Goal: Task Accomplishment & Management: Manage account settings

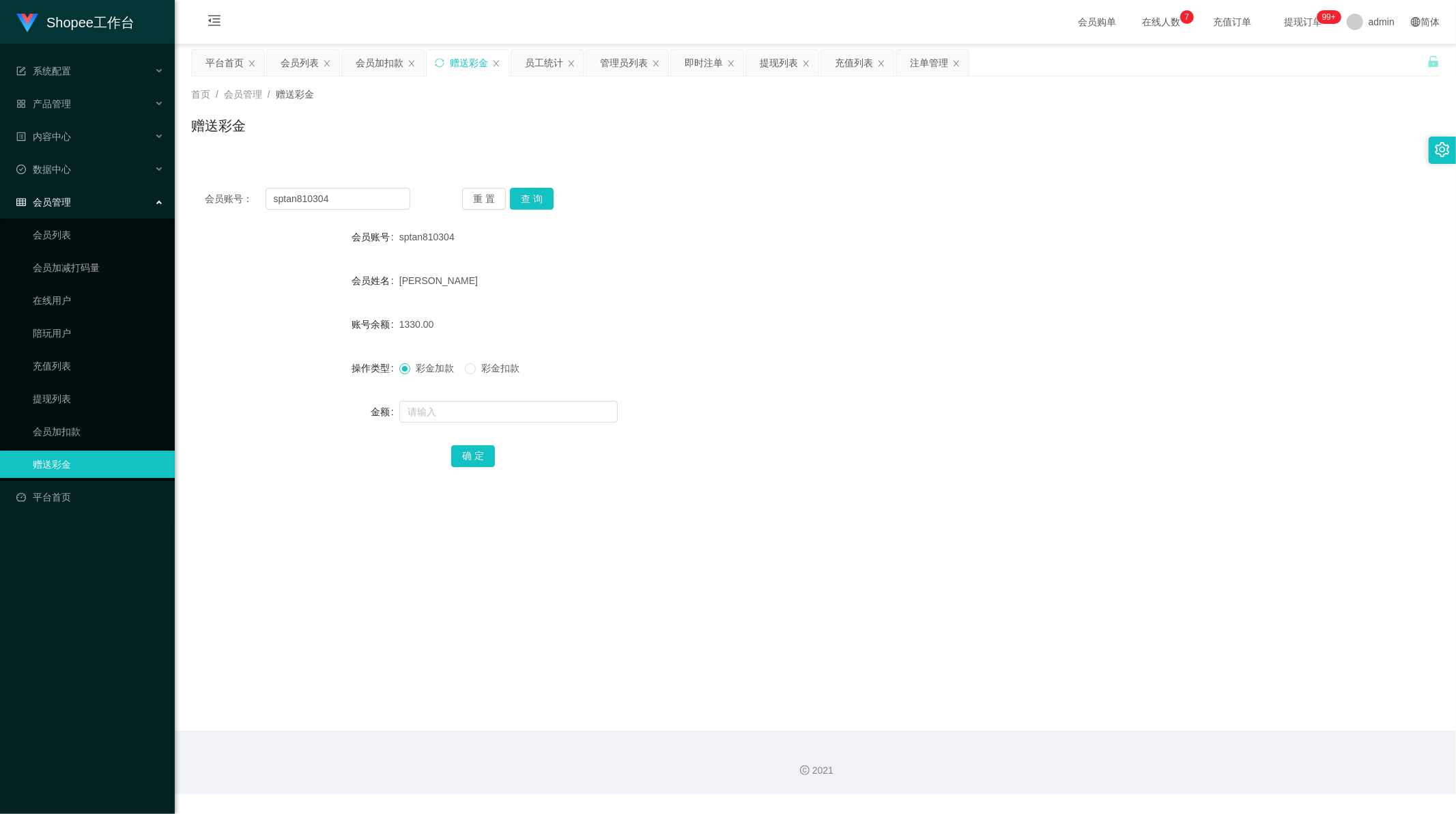
scroll to position [2, 0]
click at [703, 63] on div "即时注单" at bounding box center [703, 63] width 38 height 26
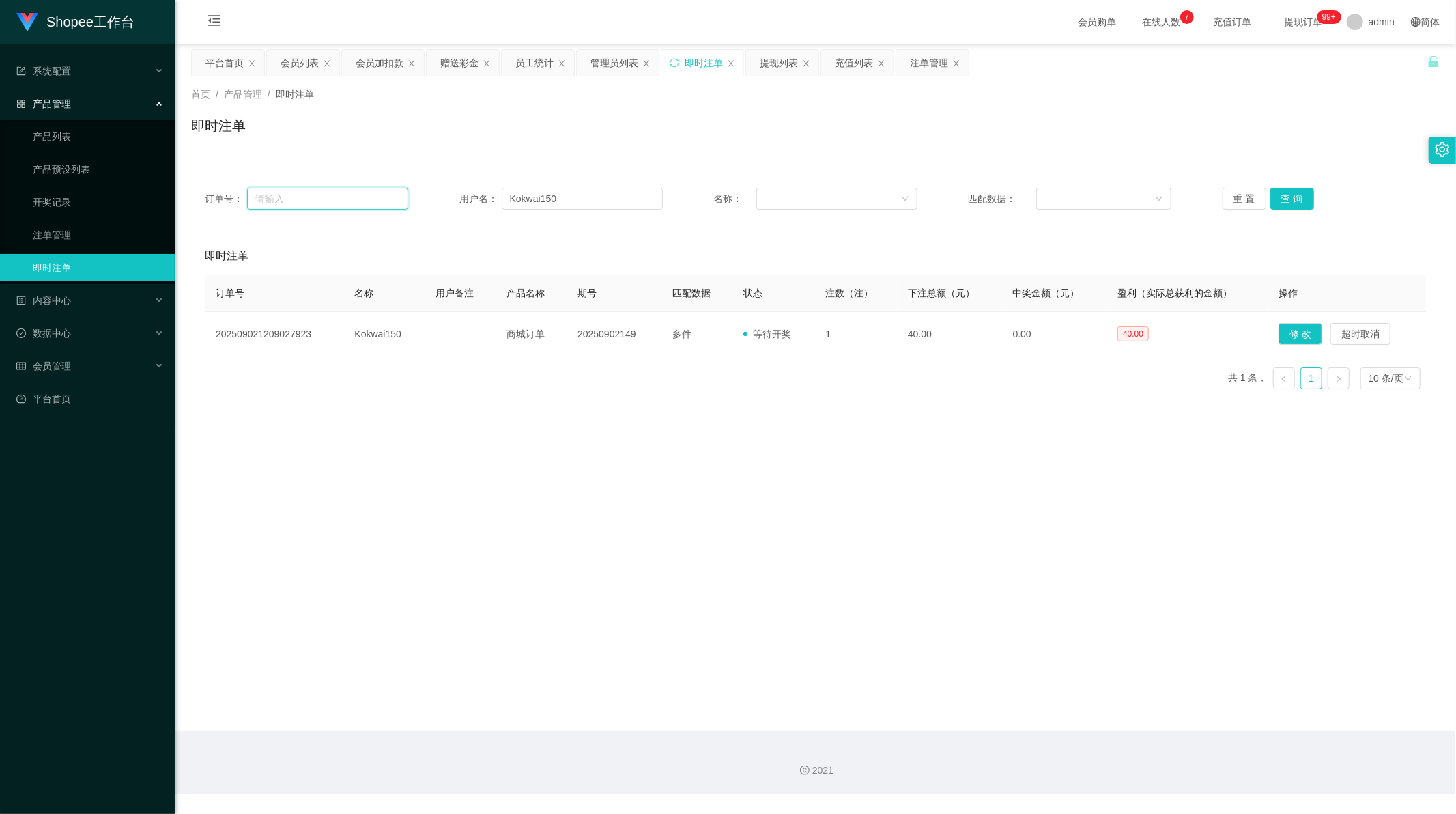
click at [329, 196] on input "text" at bounding box center [328, 198] width 161 height 22
click at [592, 194] on input "Kokwai150" at bounding box center [581, 198] width 161 height 22
paste input "Thiyagarajan"
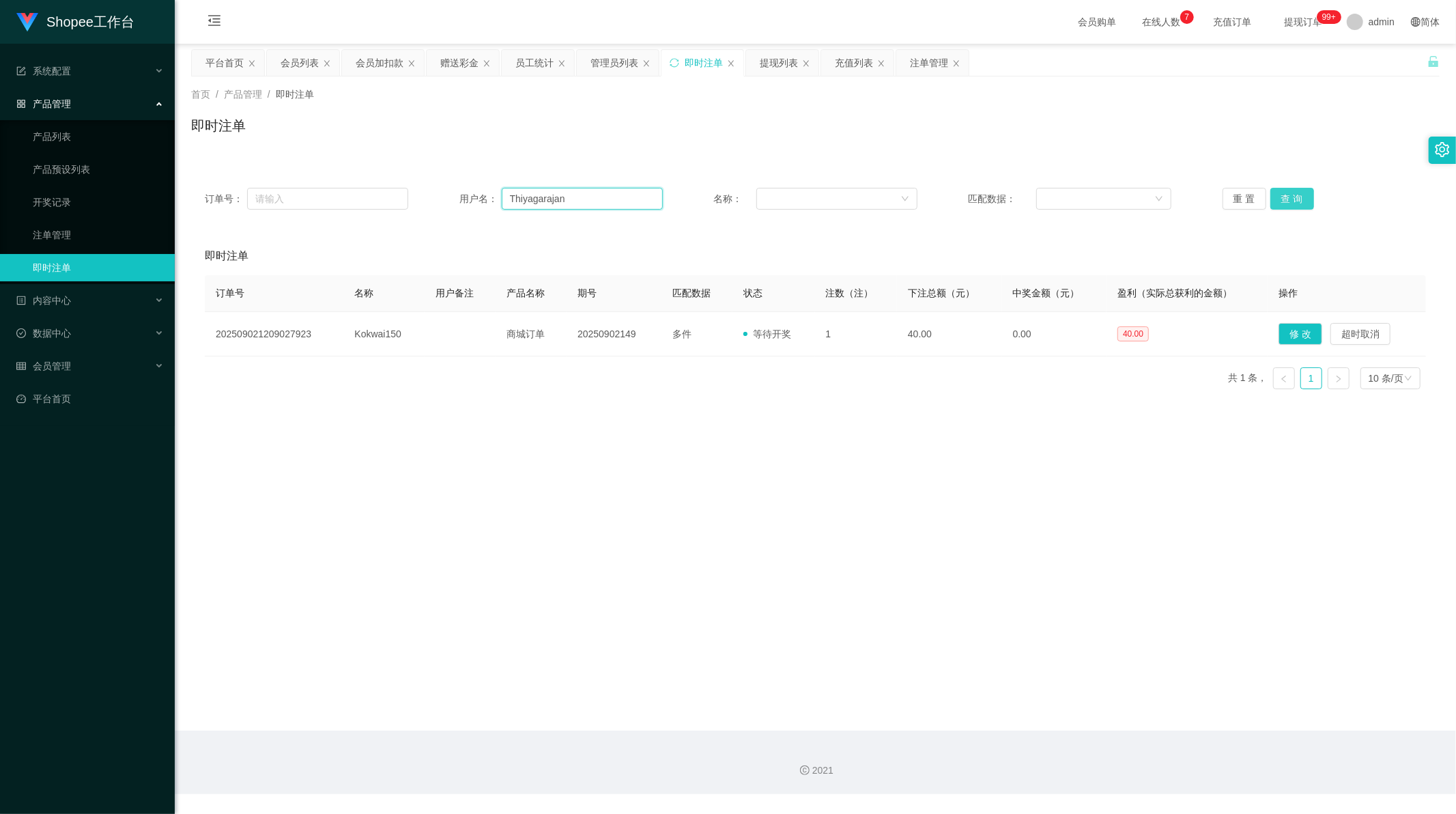
type input "Thiyagarajan"
click at [1294, 193] on button "查 询" at bounding box center [1292, 198] width 44 height 22
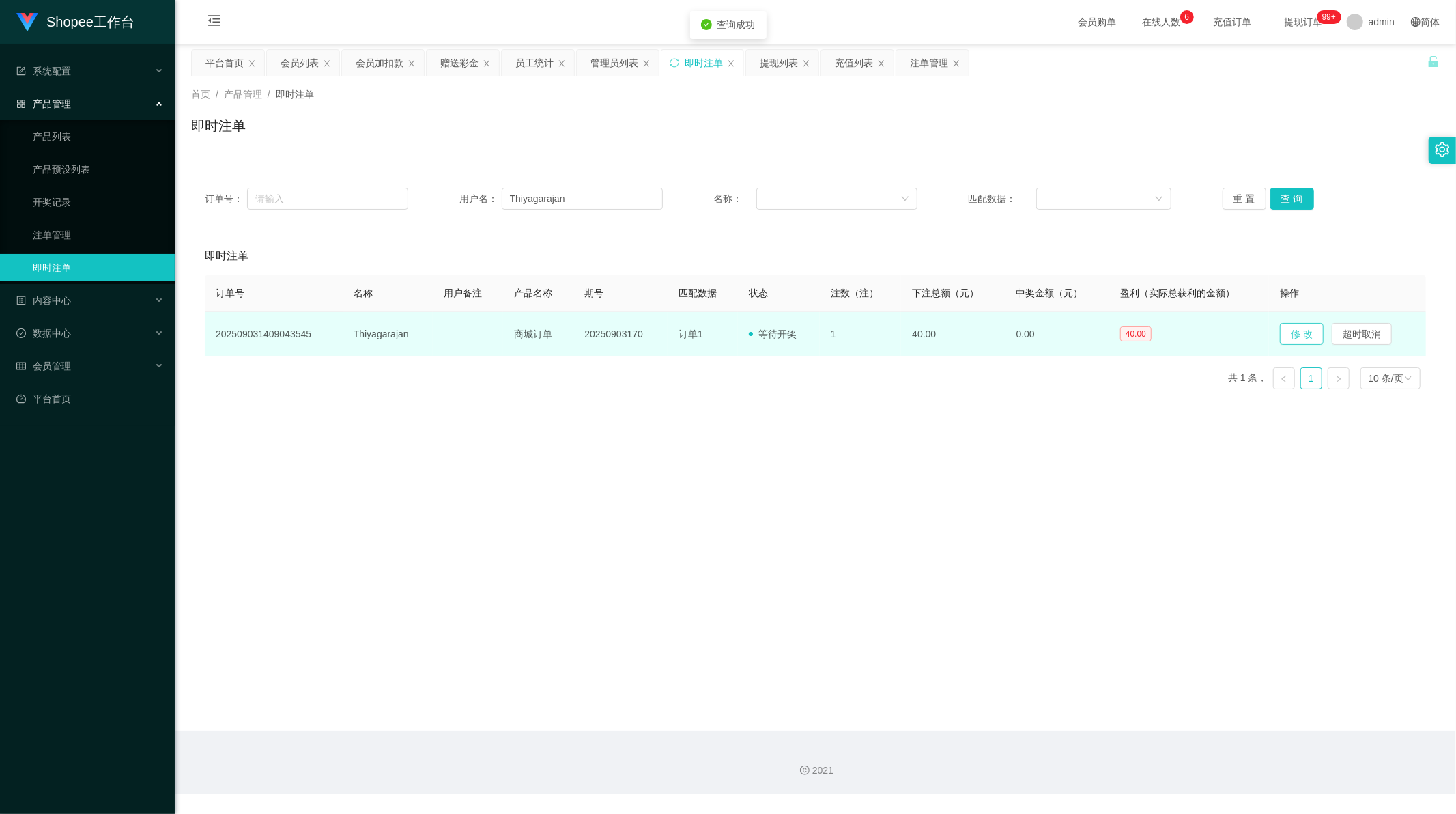
click at [1291, 331] on button "修 改" at bounding box center [1302, 334] width 44 height 22
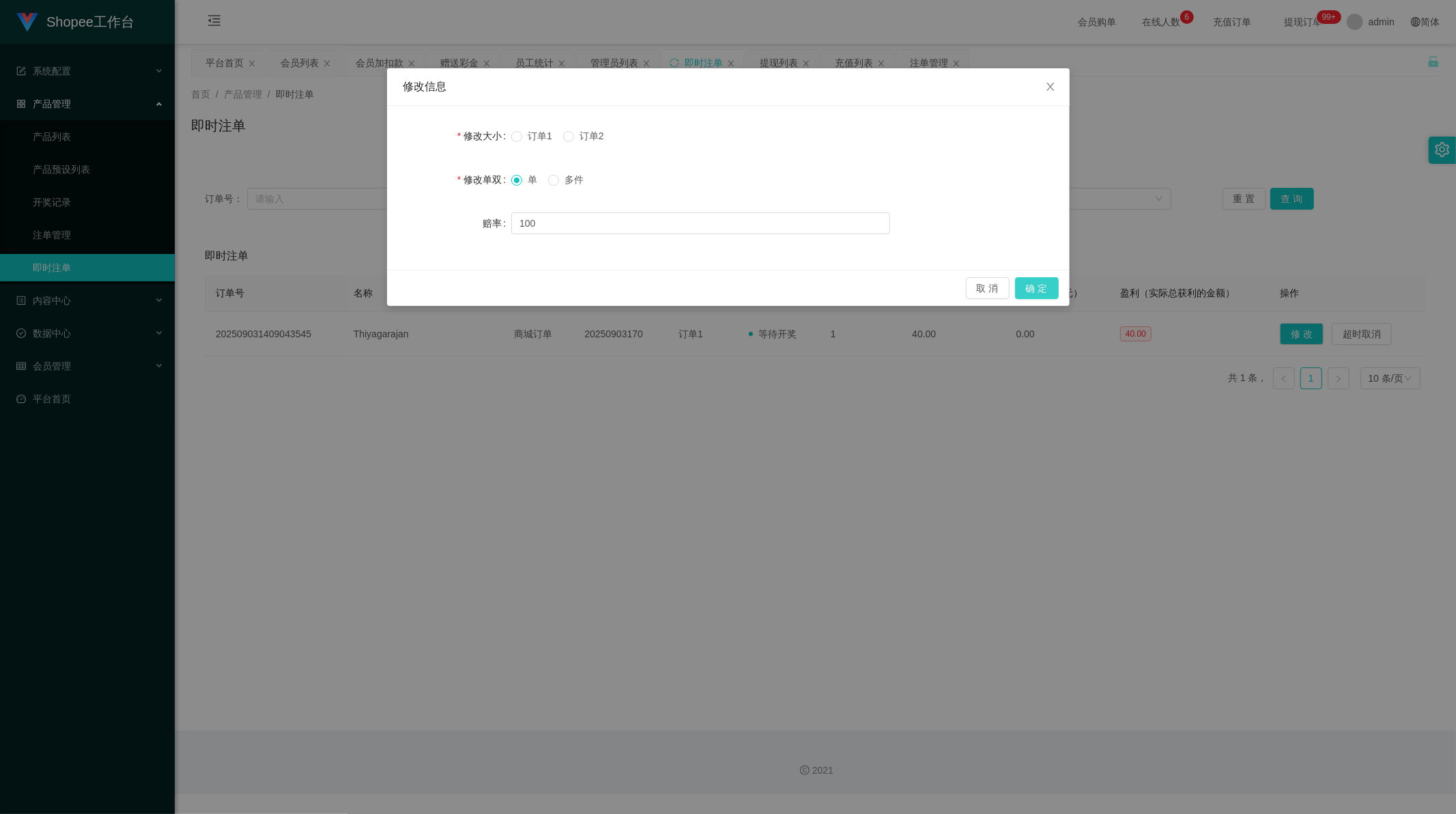
click at [1037, 290] on button "确 定" at bounding box center [1036, 289] width 44 height 22
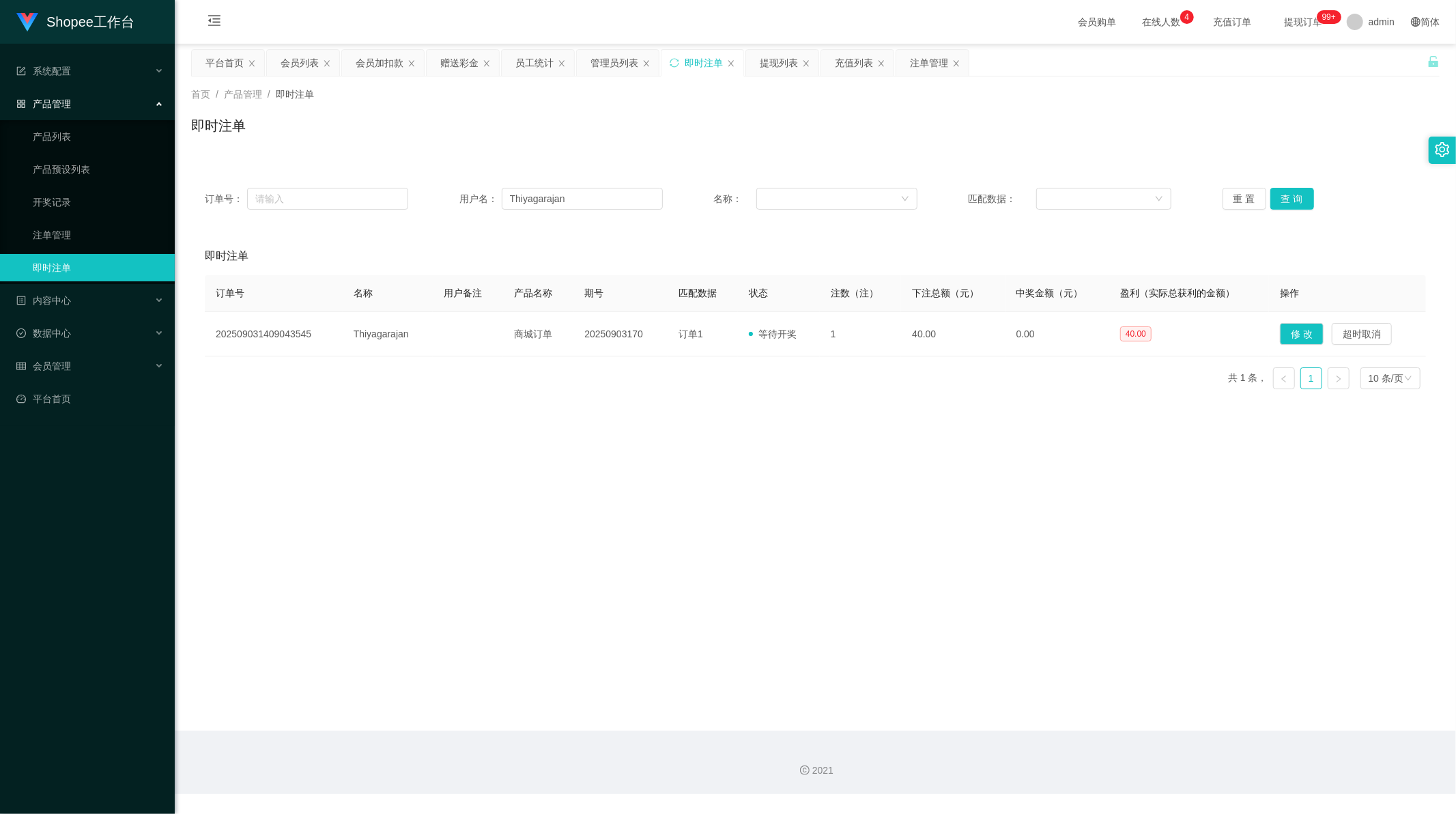
click at [931, 473] on main "关闭左侧 关闭右侧 关闭其它 刷新页面 平台首页 会员列表 会员加扣款 赠送彩金 员工统计 管理员列表 即时注单 提现列表 充值列表 注单管理 首页 / 产品…" at bounding box center [815, 387] width 1281 height 687
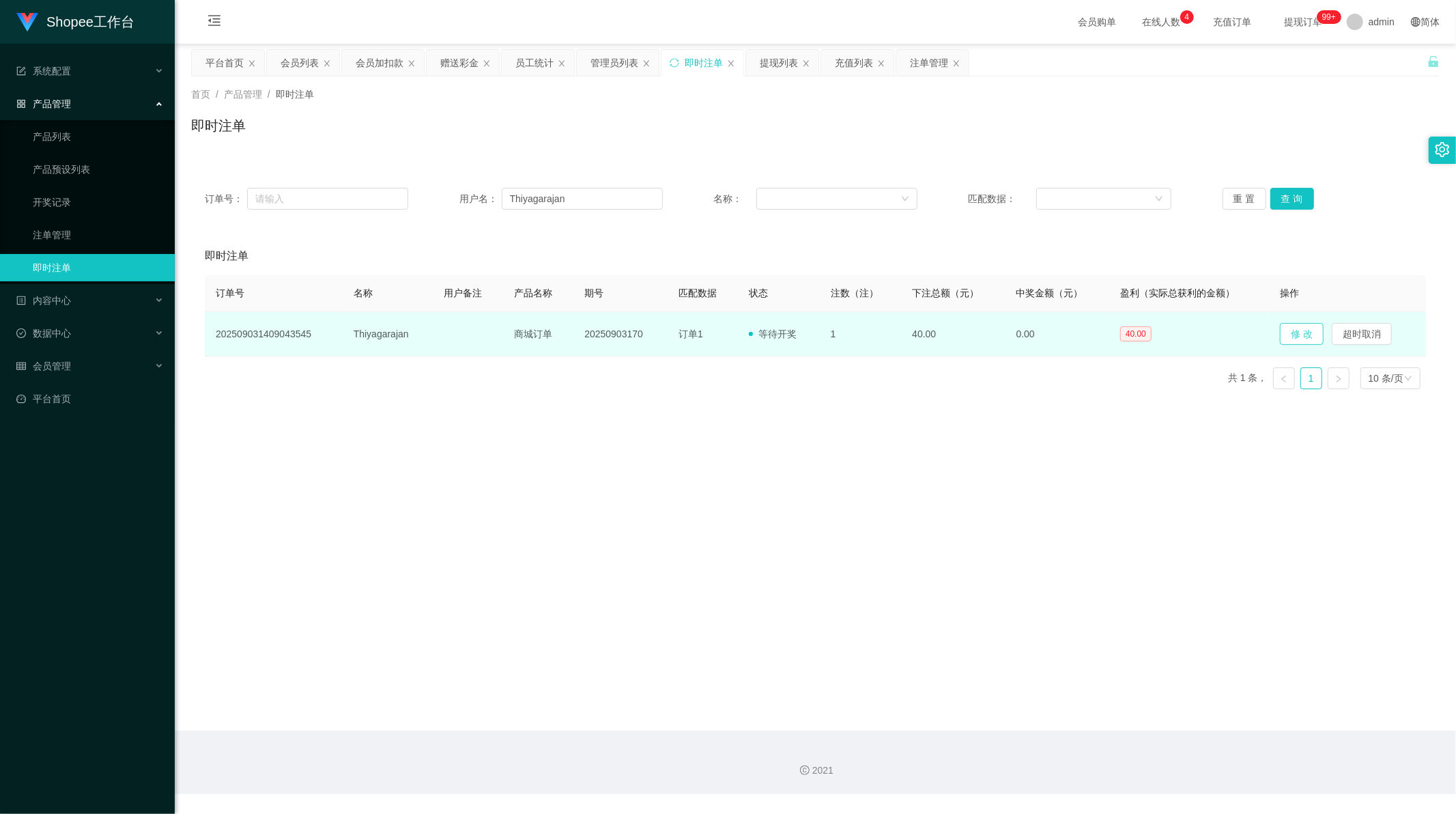
click at [1298, 327] on button "修 改" at bounding box center [1302, 334] width 44 height 22
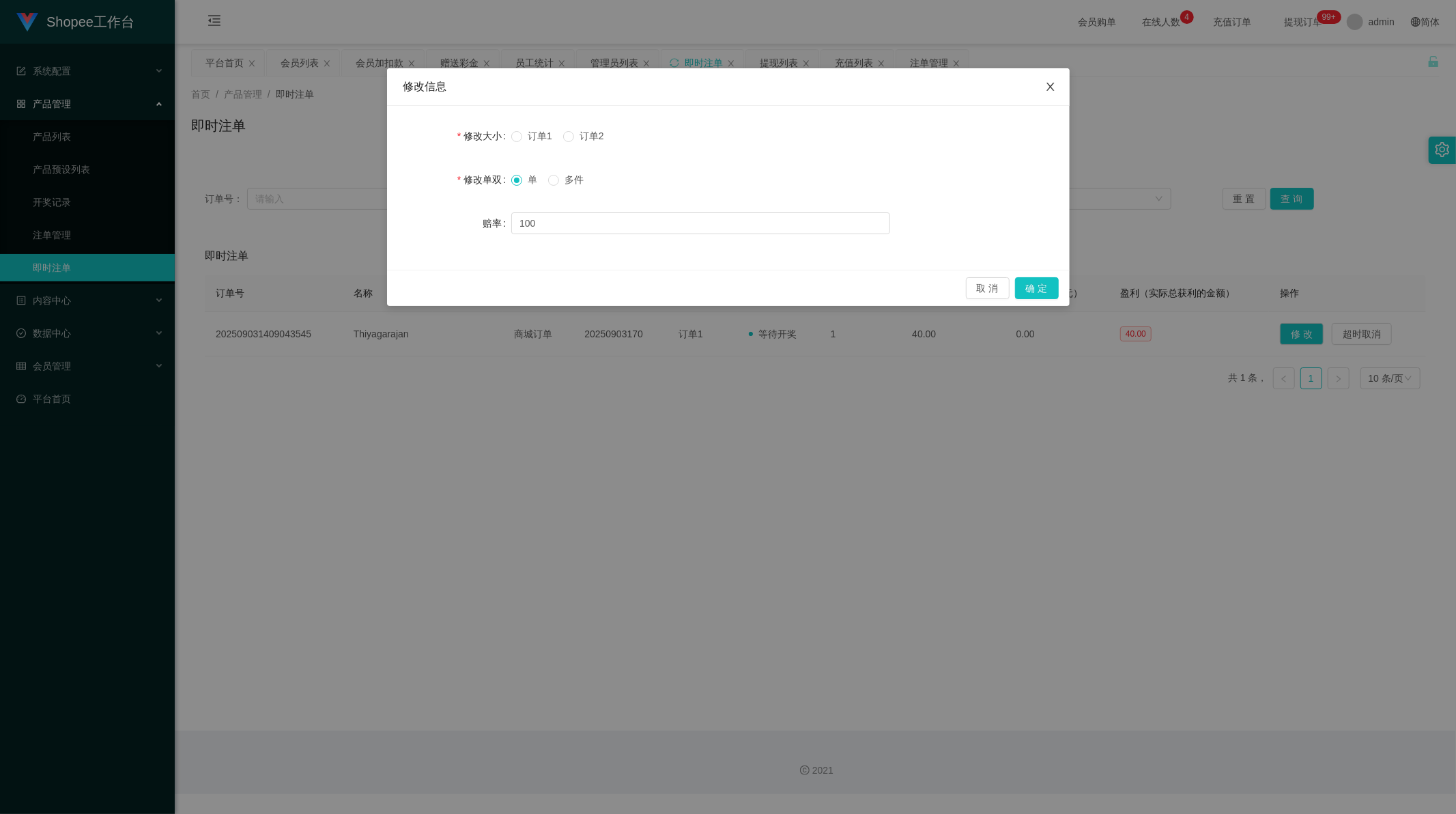
click at [1055, 92] on icon "图标: close" at bounding box center [1051, 86] width 11 height 11
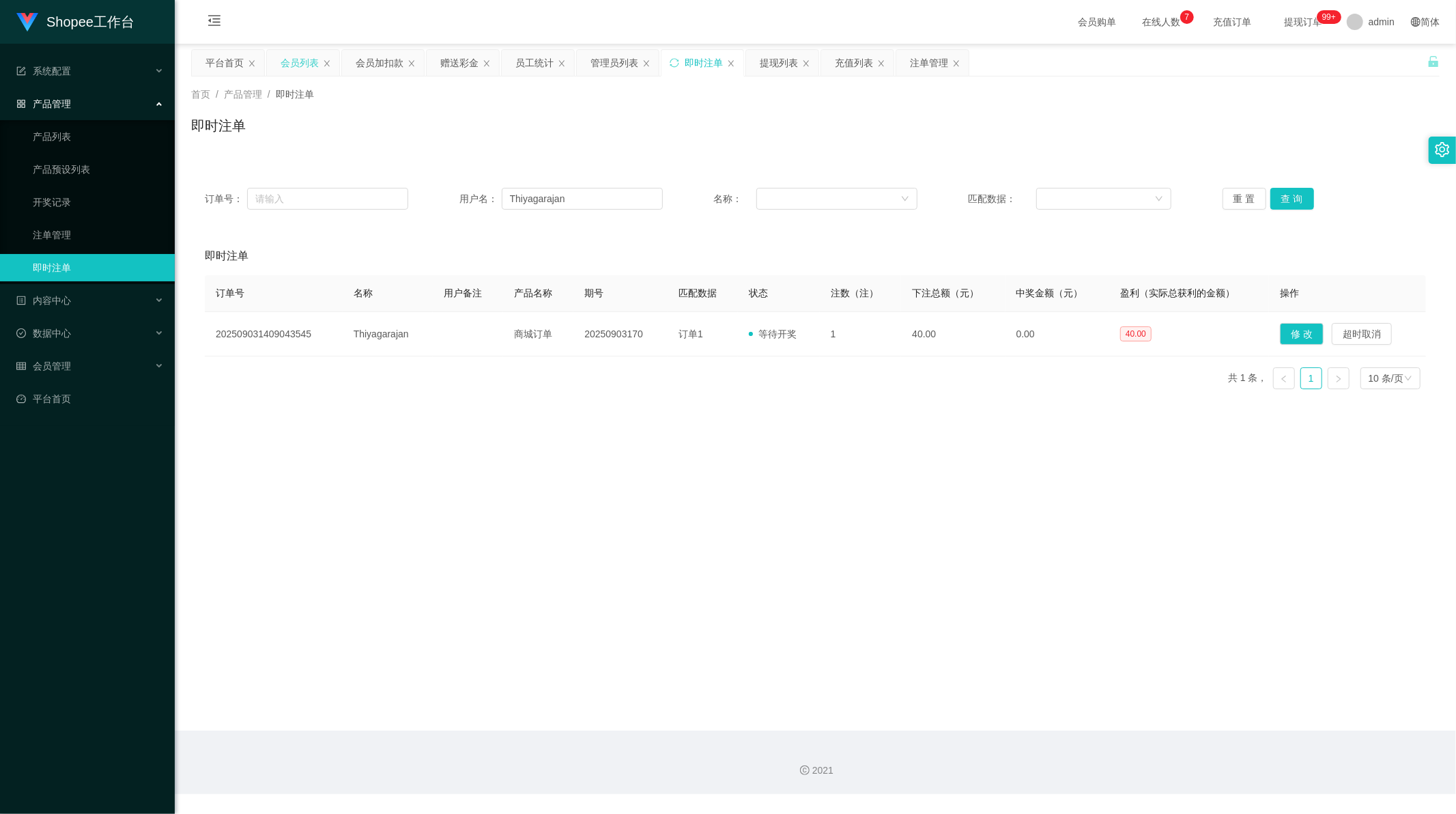
click at [287, 66] on div "会员列表" at bounding box center [299, 63] width 38 height 26
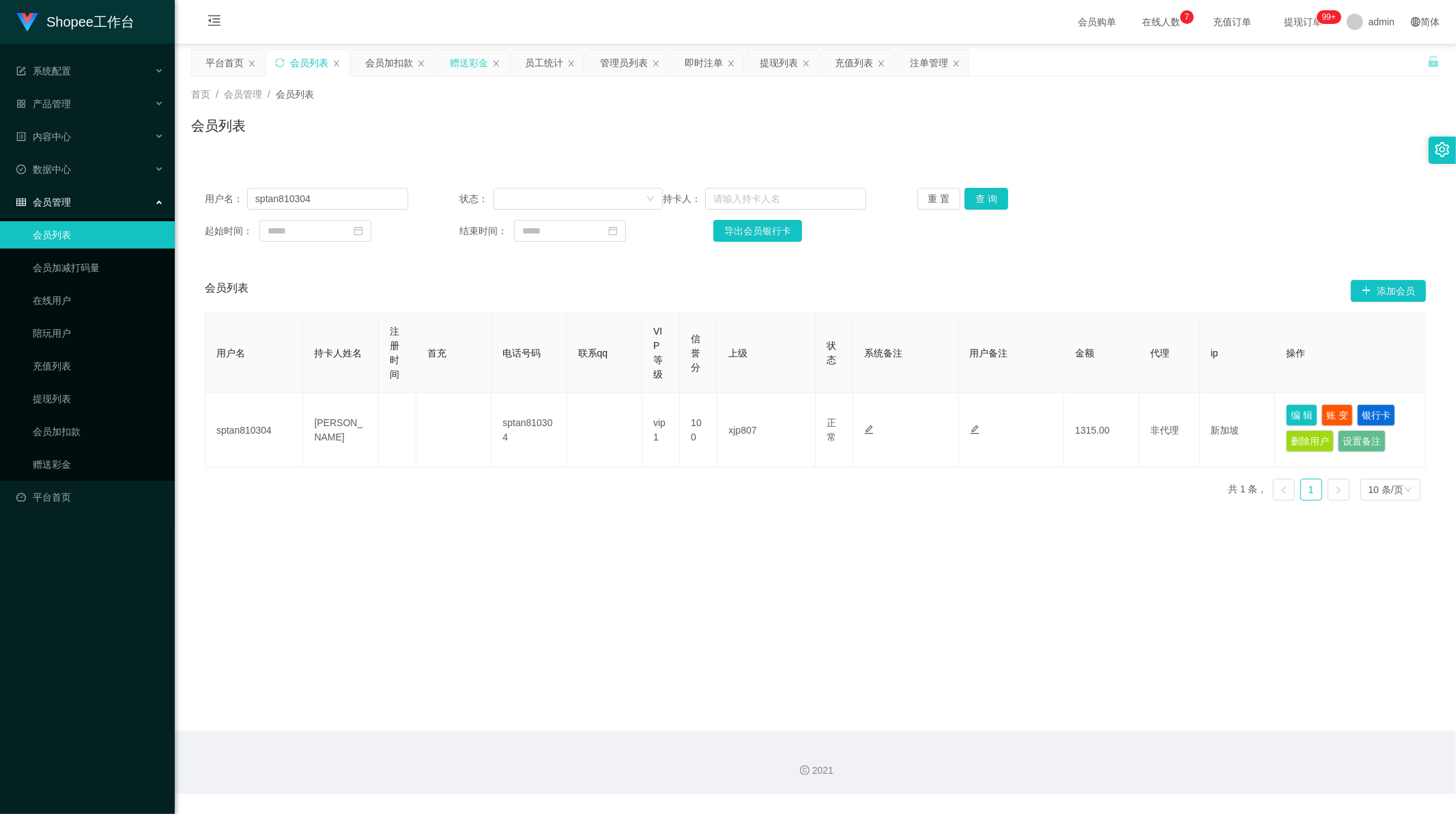
click at [458, 60] on div "赠送彩金" at bounding box center [469, 63] width 38 height 26
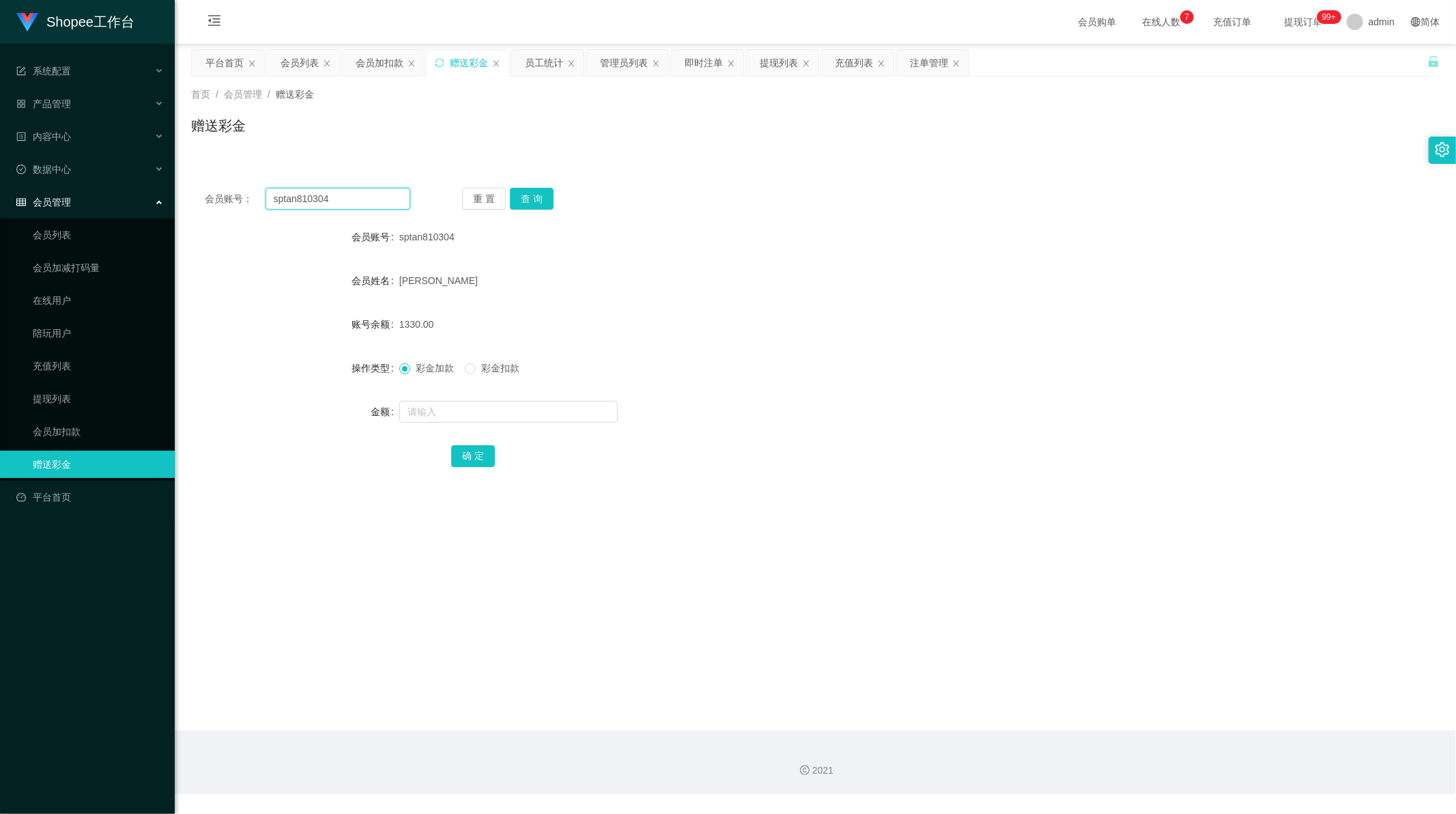
click at [349, 196] on input "sptan810304" at bounding box center [339, 198] width 146 height 22
drag, startPoint x: 349, startPoint y: 196, endPoint x: 408, endPoint y: 204, distance: 59.5
click at [349, 196] on input "sptan810304" at bounding box center [339, 198] width 146 height 22
paste input "Thiyagarajan"
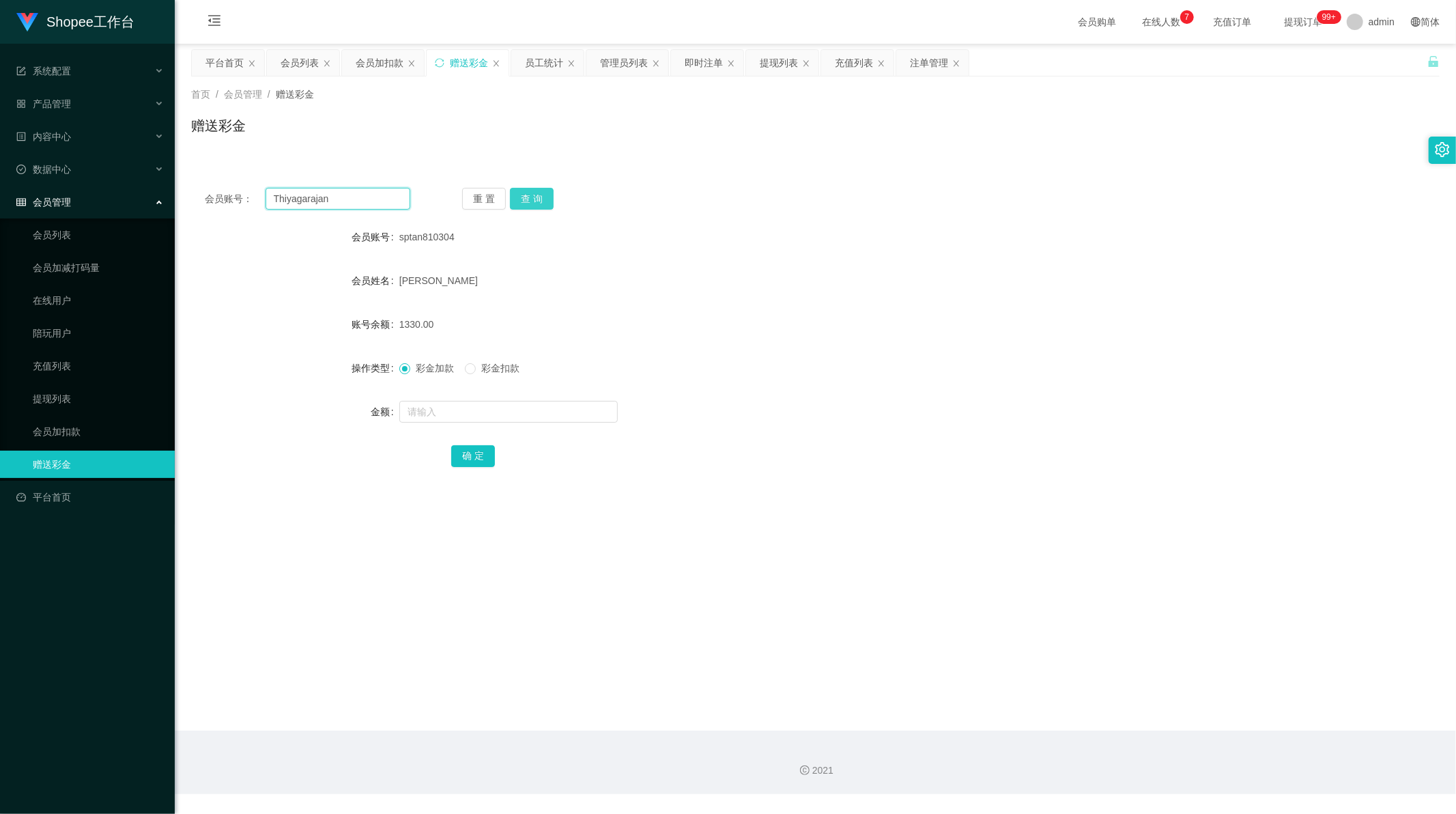
type input "Thiyagarajan"
click at [533, 200] on button "查 询" at bounding box center [531, 198] width 44 height 22
click at [439, 410] on input "text" at bounding box center [509, 412] width 218 height 22
type input "80"
click at [460, 456] on button "确 定" at bounding box center [473, 456] width 44 height 22
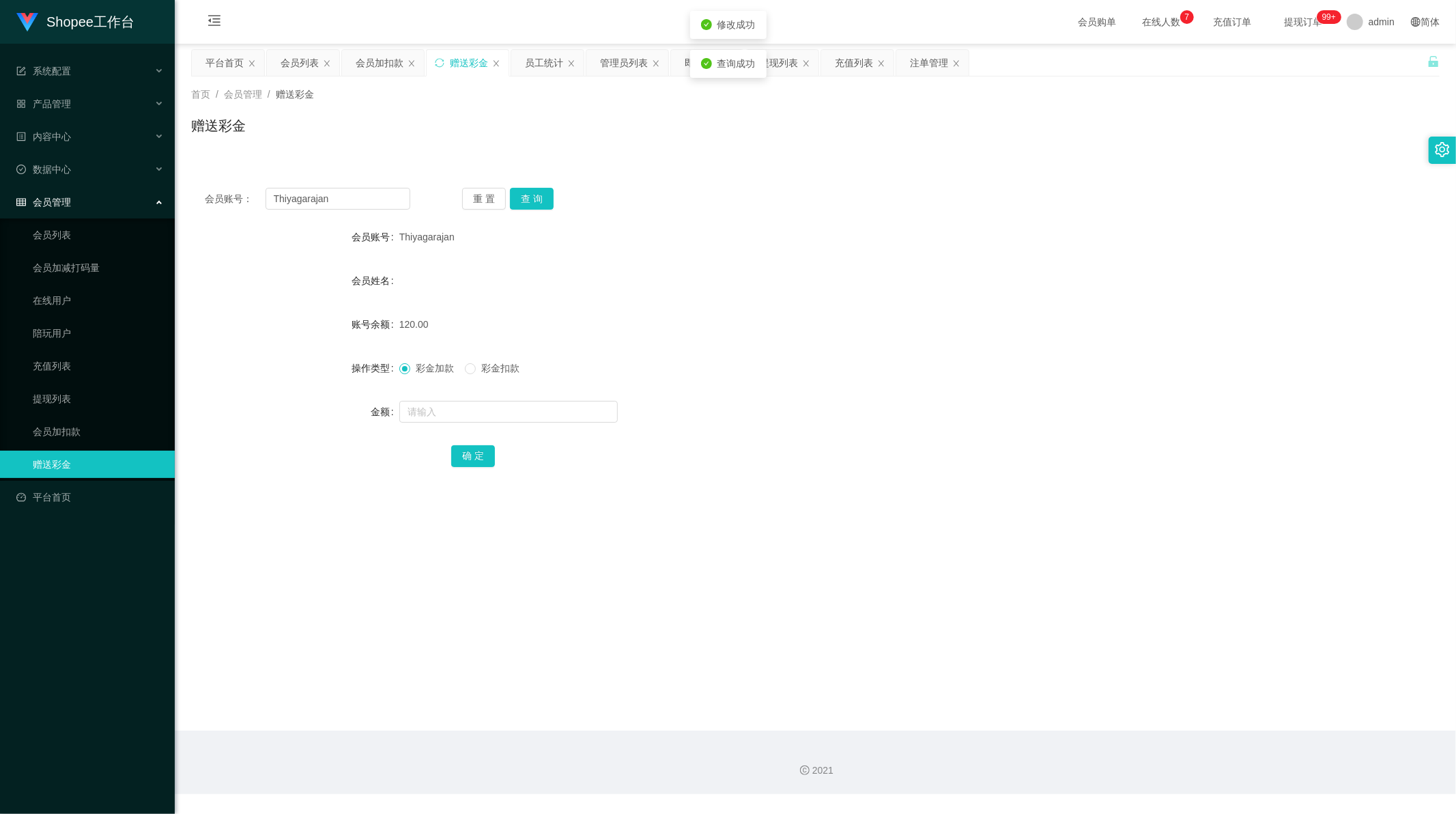
click at [724, 504] on main "关闭左侧 关闭右侧 关闭其它 刷新页面 平台首页 会员列表 会员加扣款 赠送彩金 员工统计 管理员列表 即时注单 提现列表 充值列表 注单管理 首页 / 会员…" at bounding box center [815, 387] width 1281 height 687
click at [784, 59] on div "提现列表" at bounding box center [779, 63] width 38 height 26
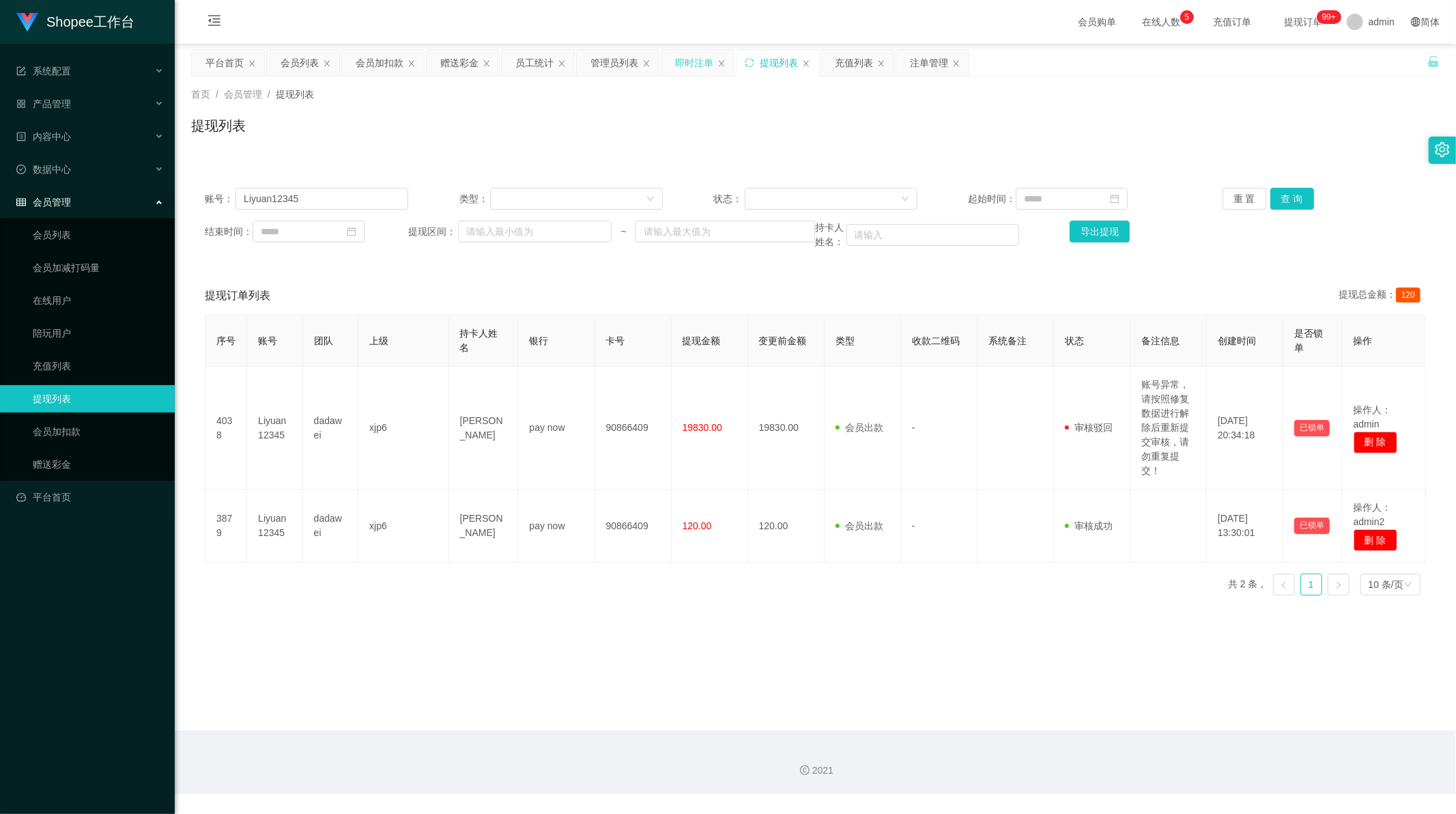
click at [684, 67] on div "即时注单" at bounding box center [694, 63] width 38 height 26
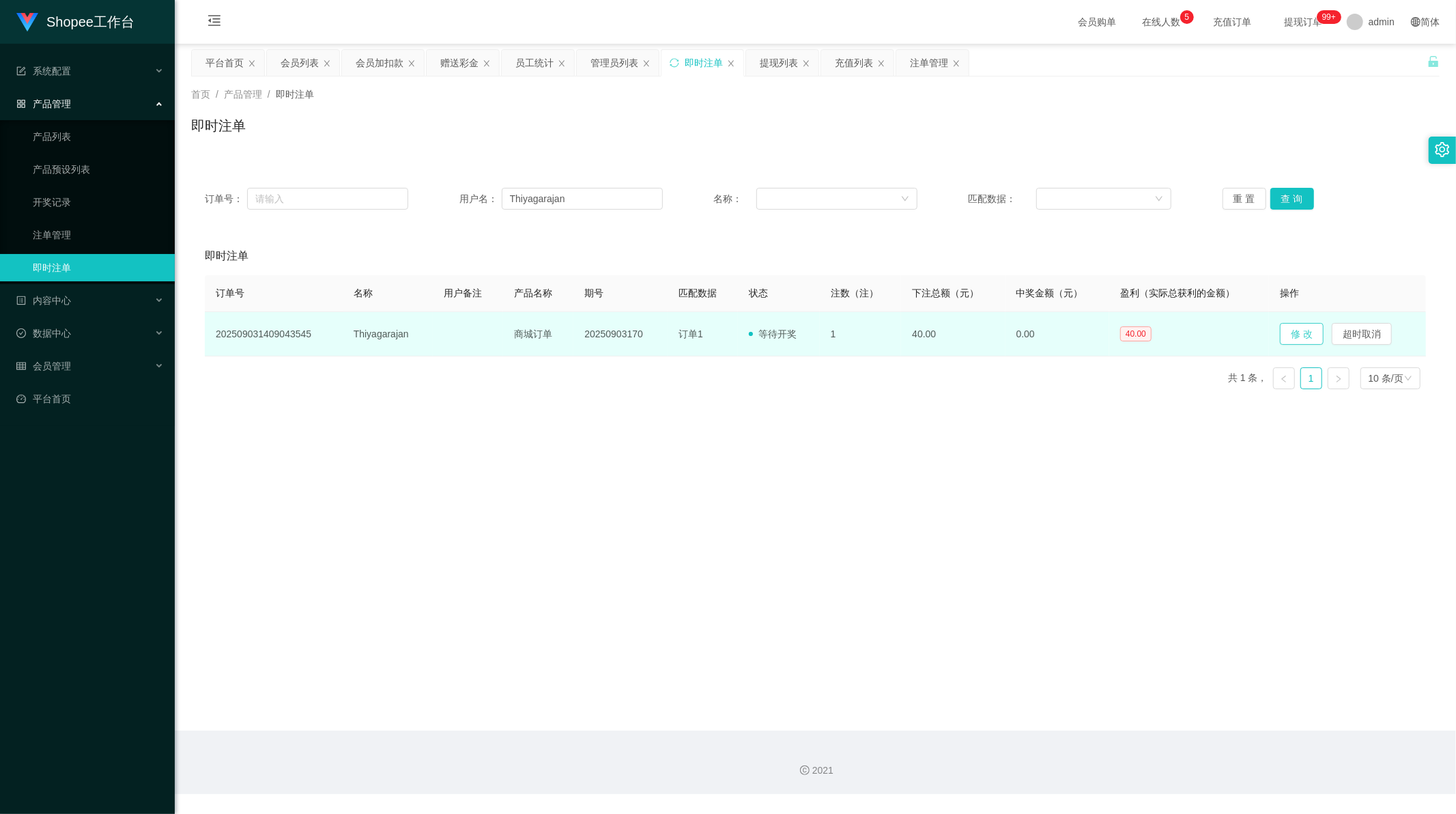
click at [1295, 335] on button "修 改" at bounding box center [1302, 334] width 44 height 22
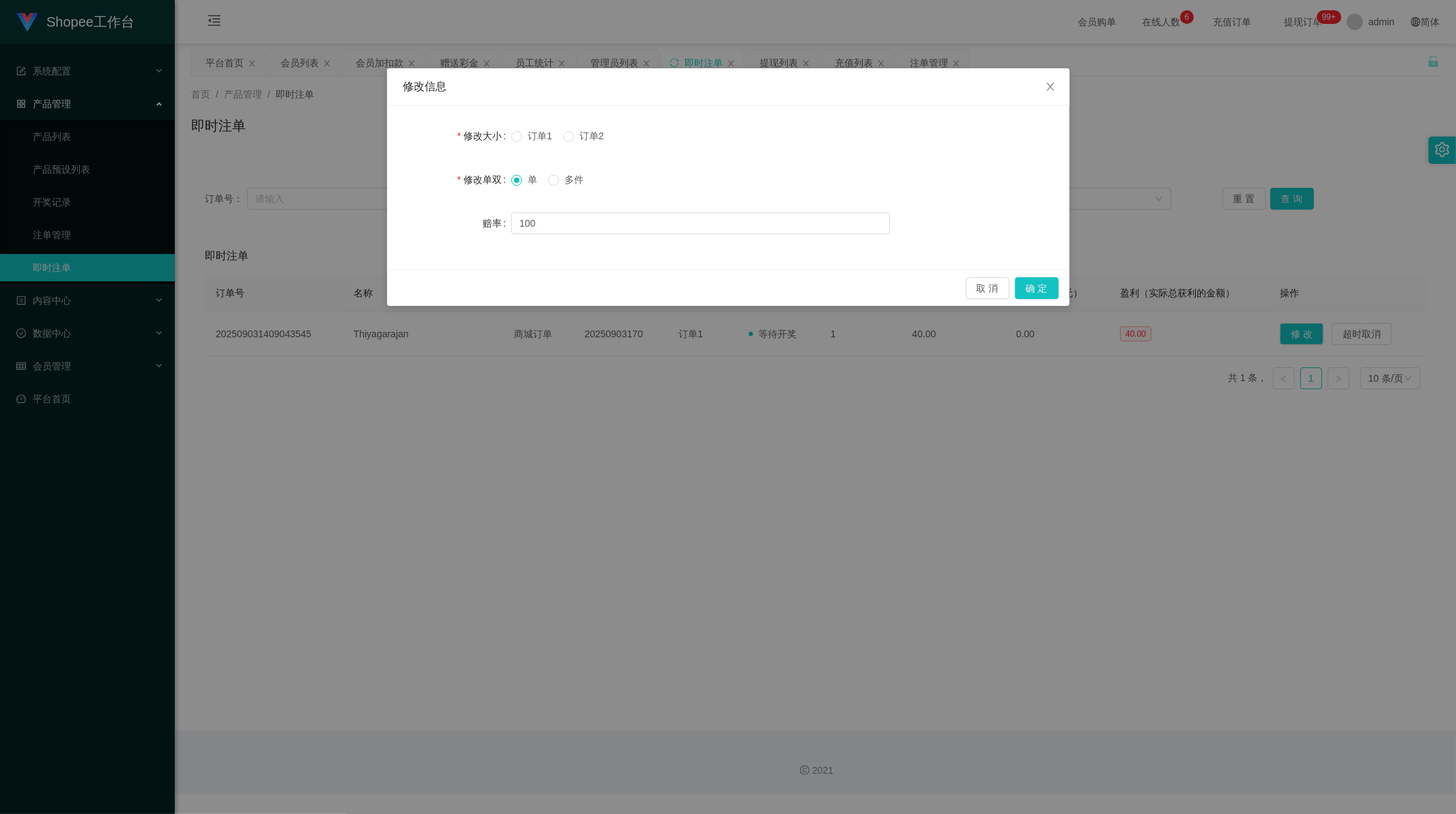
click at [680, 404] on div "修改信息 修改大小 订单1 订单2 修改单双 单 多件 赔率 100 取 消 确 定" at bounding box center [728, 407] width 1456 height 814
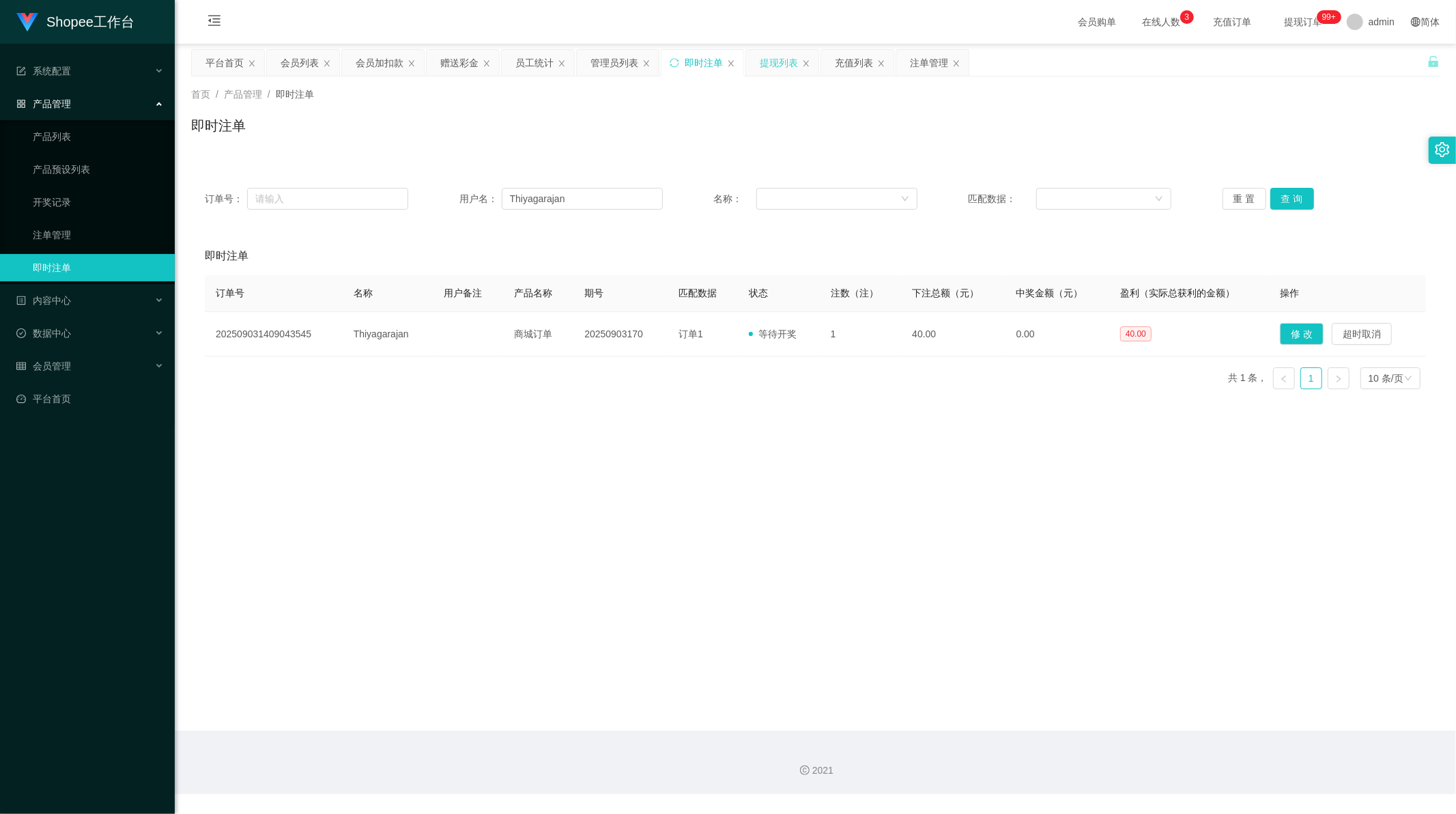
click at [761, 66] on div "提现列表" at bounding box center [779, 63] width 38 height 26
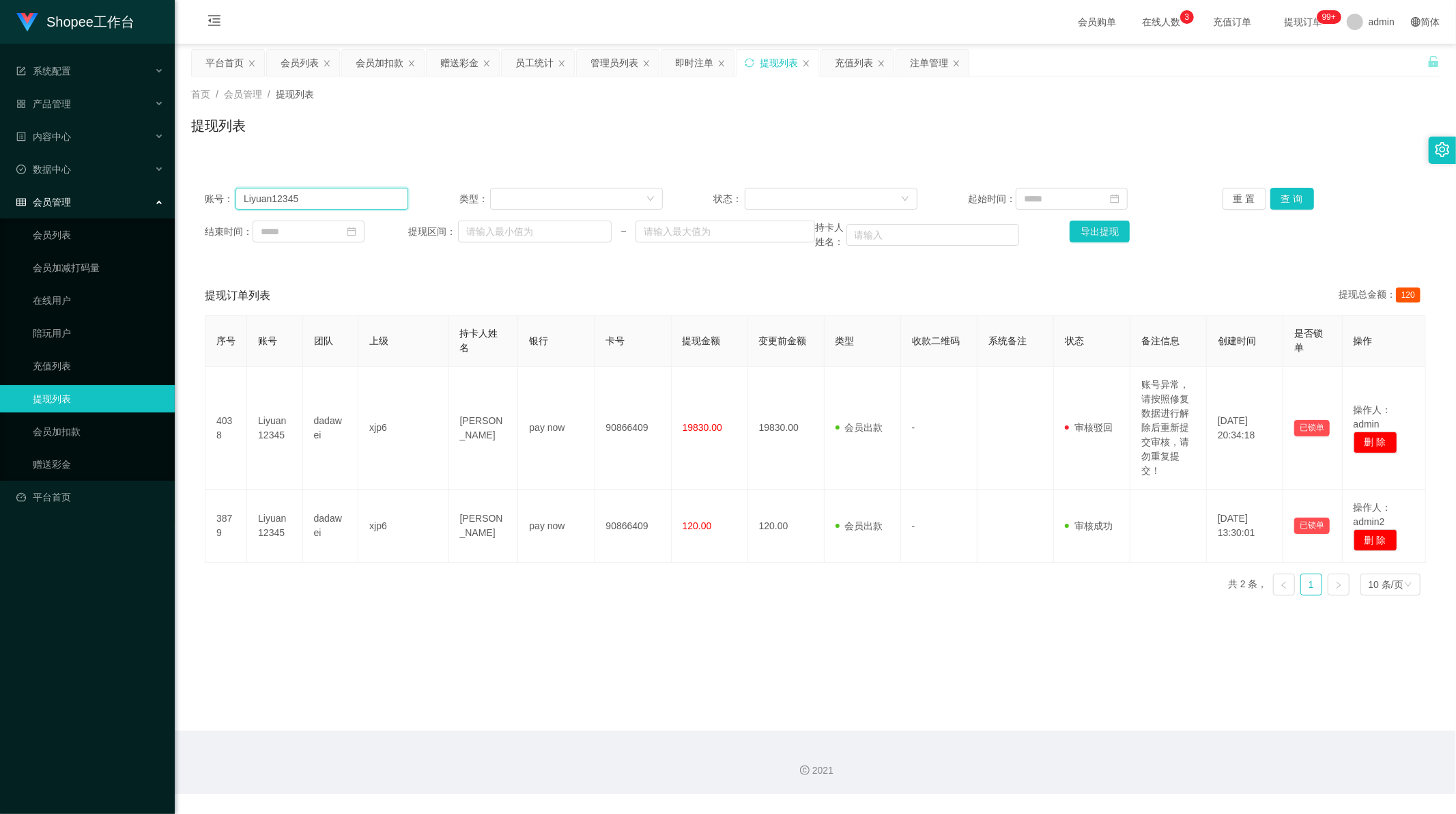
click at [324, 198] on input "Liyuan12345" at bounding box center [322, 198] width 173 height 22
paste input "Weiwei"
type input "Weiwei"
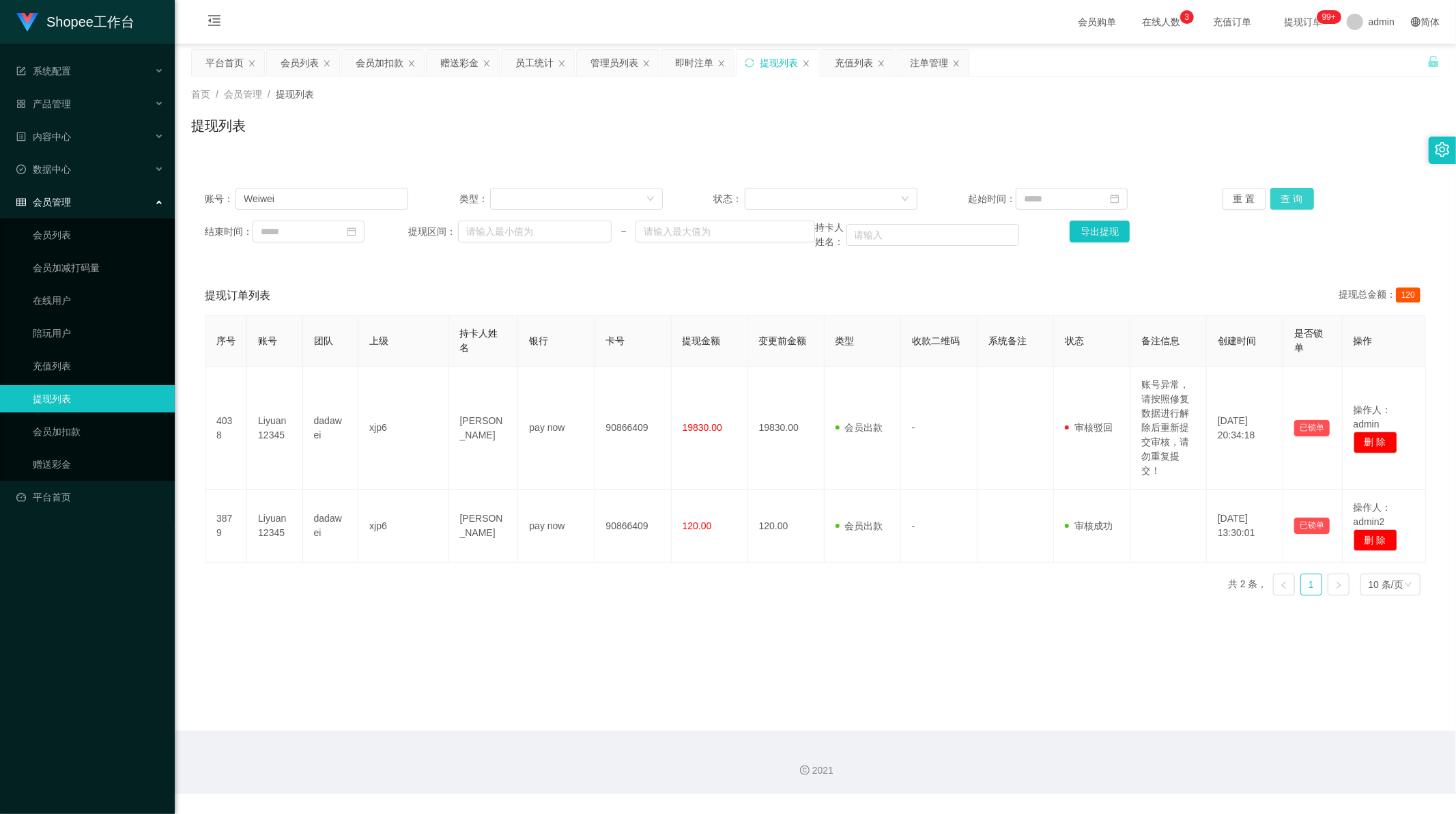
click at [1288, 199] on button "查 询" at bounding box center [1292, 198] width 44 height 22
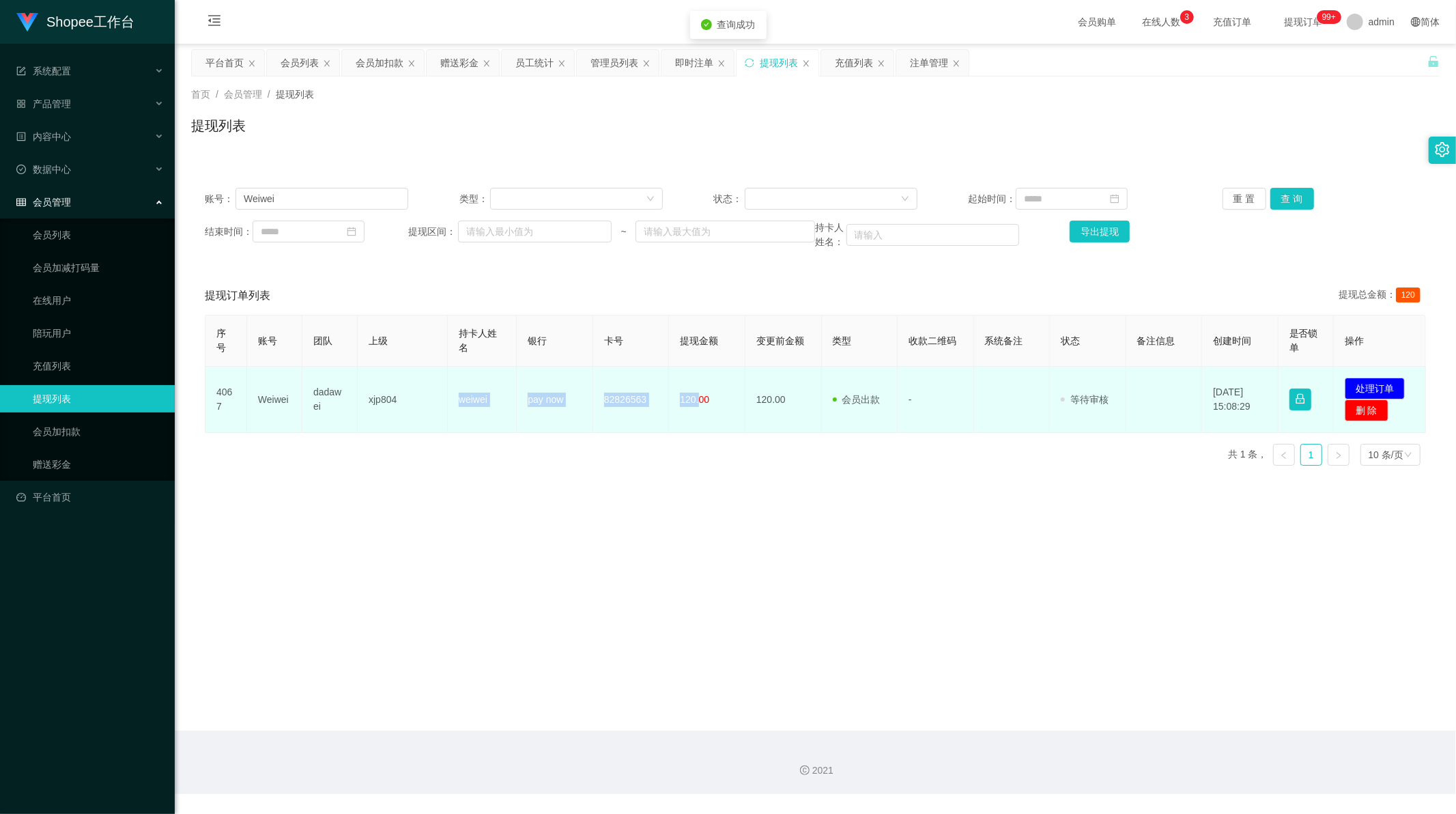
drag, startPoint x: 455, startPoint y: 406, endPoint x: 693, endPoint y: 406, distance: 238.0
click at [693, 406] on tr "4067 Weiwei dadawei xjp804 weiwei pay now 82826563 120.00 120.00 会员出款 人工取款 - 审核…" at bounding box center [815, 400] width 1220 height 66
copy tr "weiwei pay now 82826563 120."
click at [1373, 384] on button "处理订单" at bounding box center [1375, 389] width 60 height 22
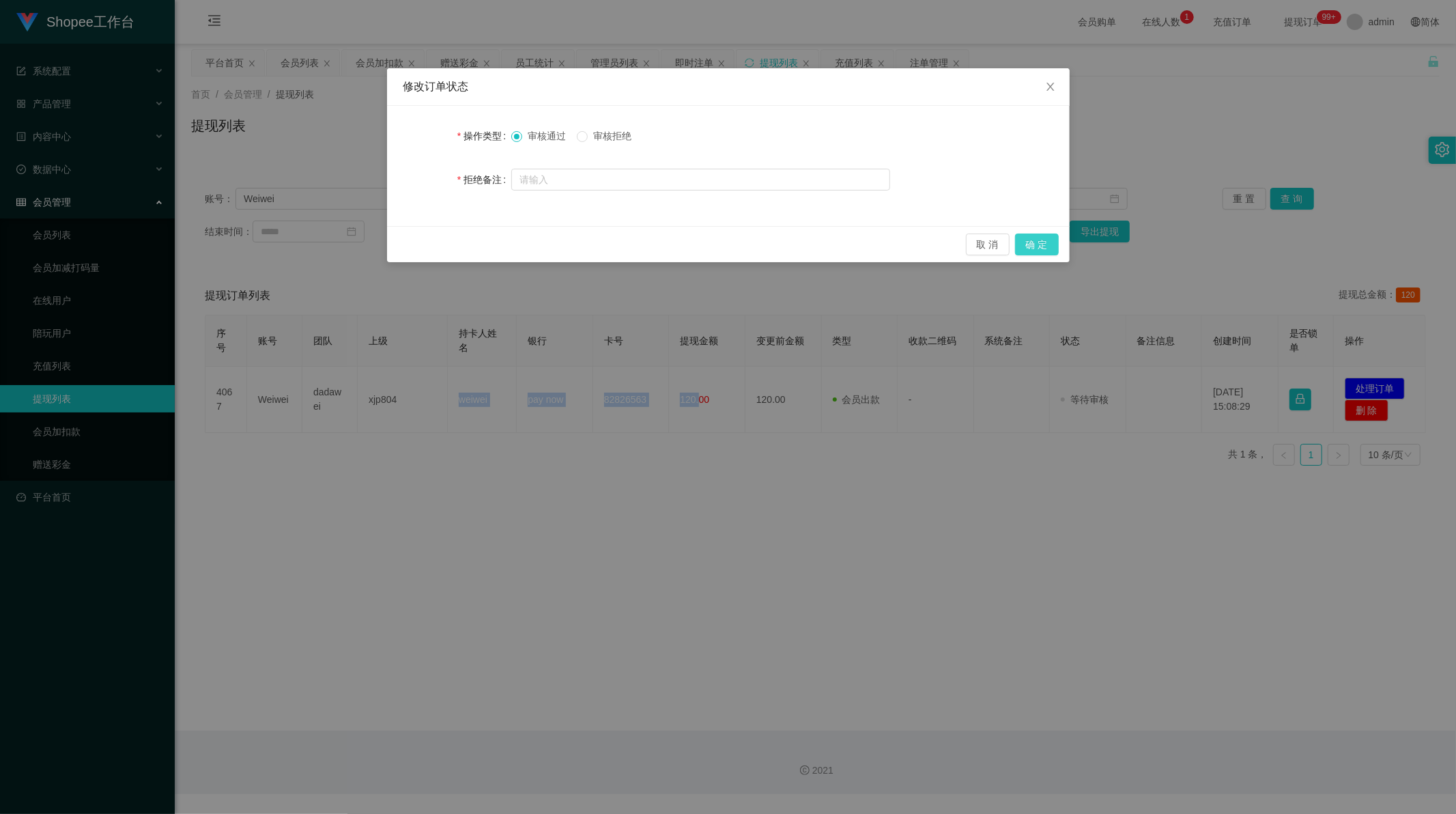
click at [1043, 241] on button "确 定" at bounding box center [1036, 245] width 44 height 22
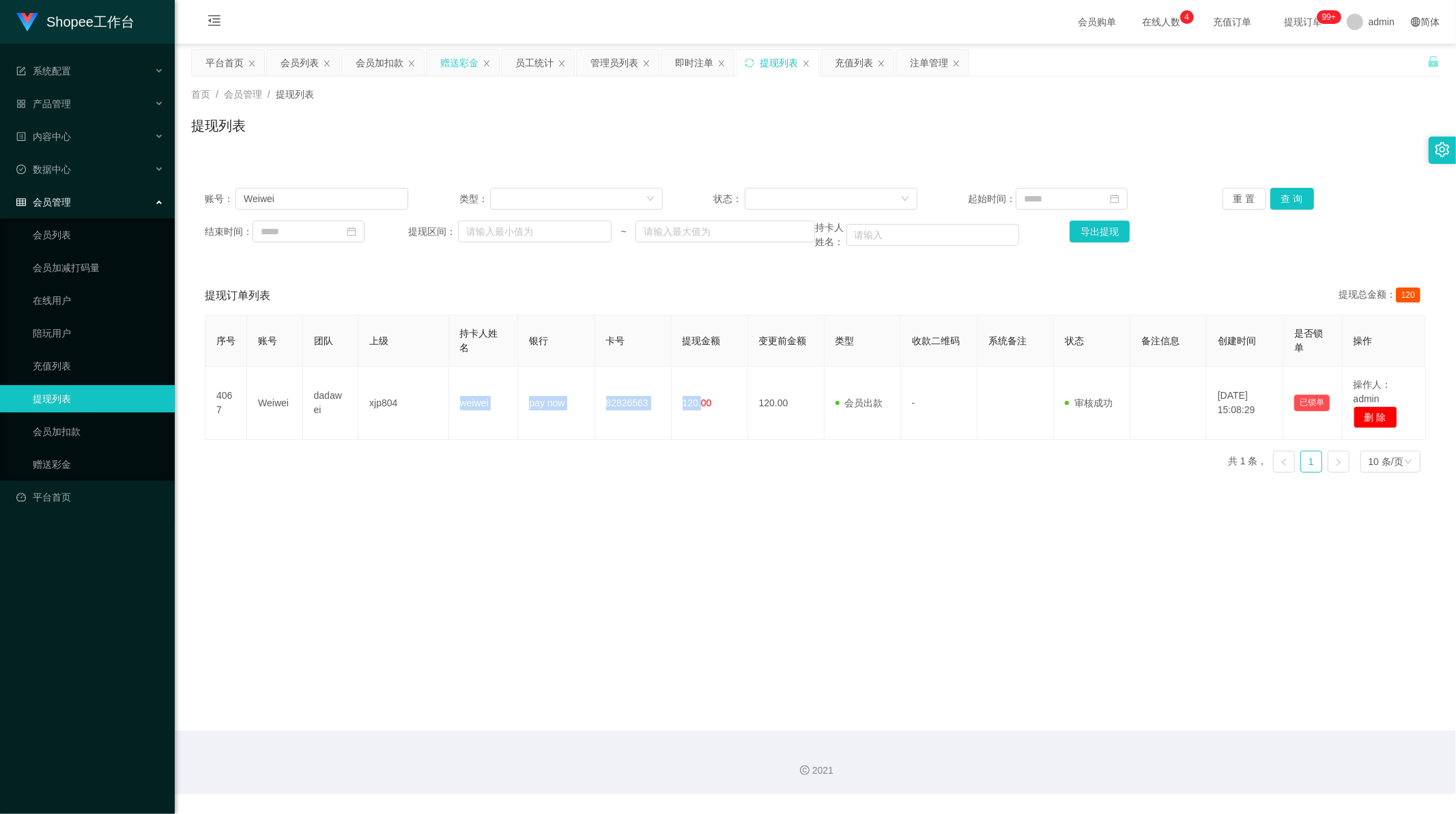
click at [456, 65] on div "赠送彩金" at bounding box center [460, 63] width 38 height 26
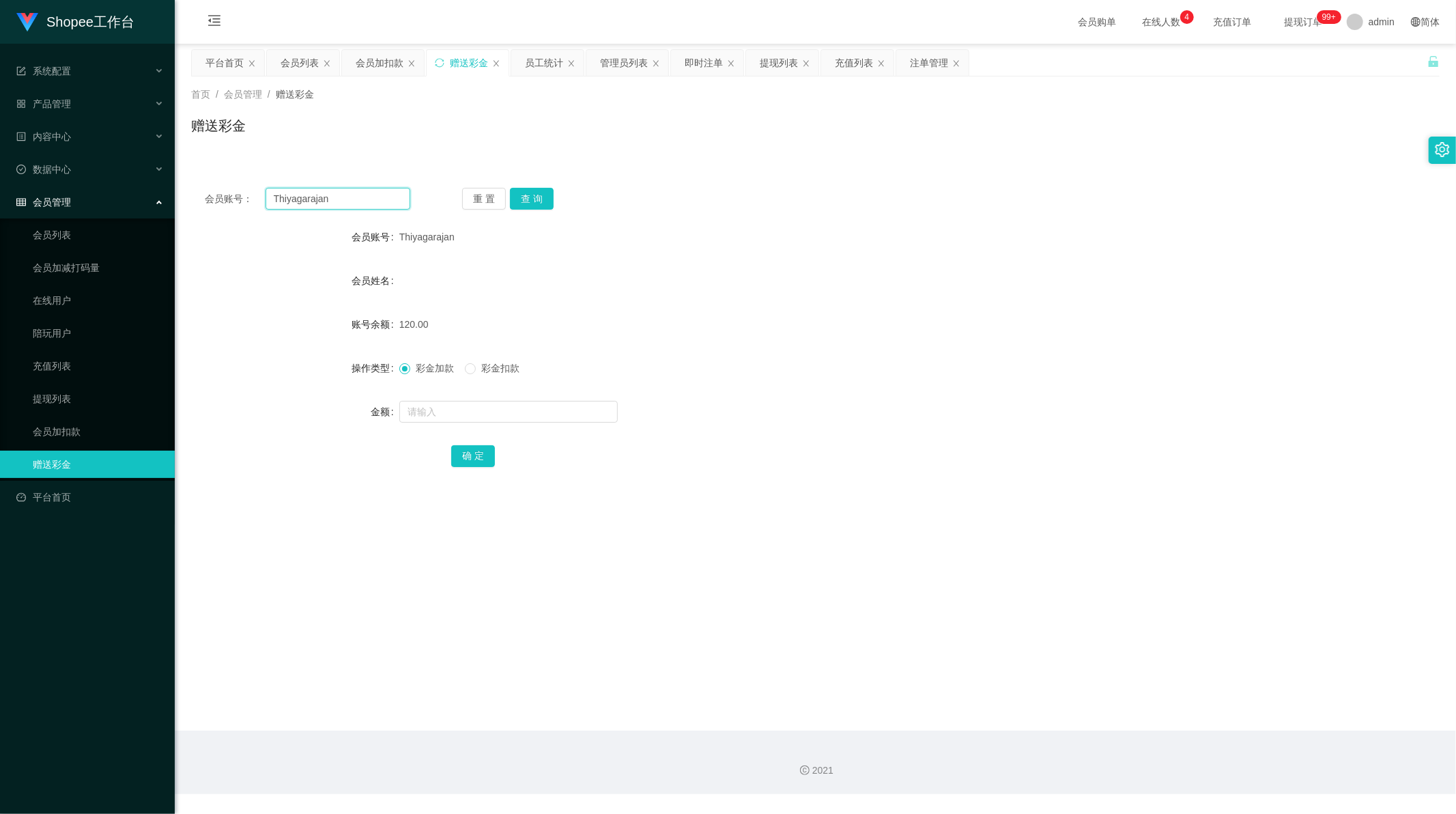
click at [327, 199] on input "Thiyagarajan" at bounding box center [339, 198] width 146 height 22
paste input "ab12345"
type input "ab12345"
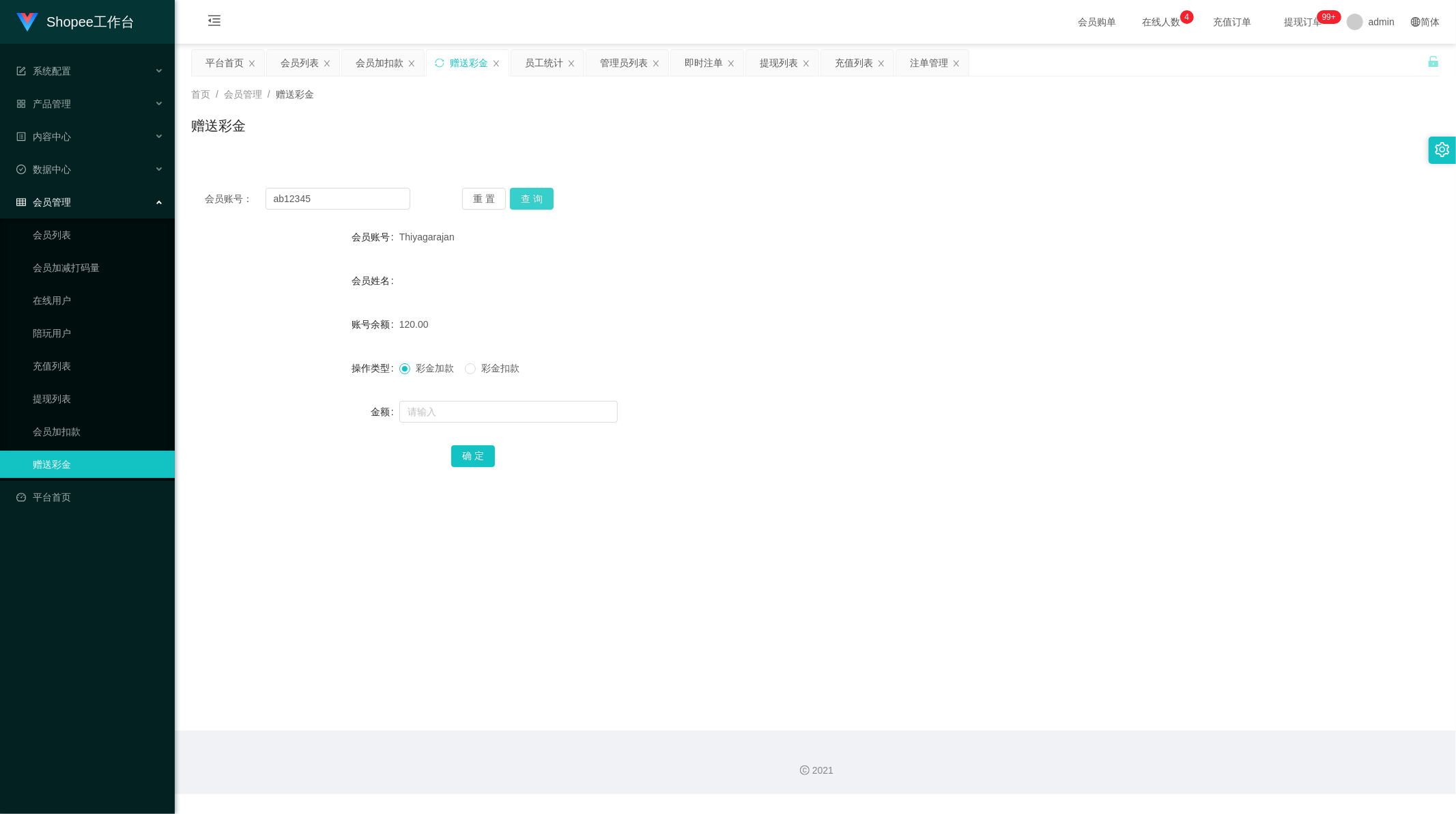
click at [524, 201] on button "查 询" at bounding box center [531, 198] width 44 height 22
click at [446, 412] on input "text" at bounding box center [509, 412] width 218 height 22
type input "2000"
click at [466, 453] on button "确 定" at bounding box center [473, 456] width 44 height 22
click at [686, 258] on form "会员账号 ab12345 会员姓名 [PERSON_NAME] 账号余额 4750.00 操作类型 彩金加款 彩金扣款 金额 确 定" at bounding box center [815, 346] width 1249 height 246
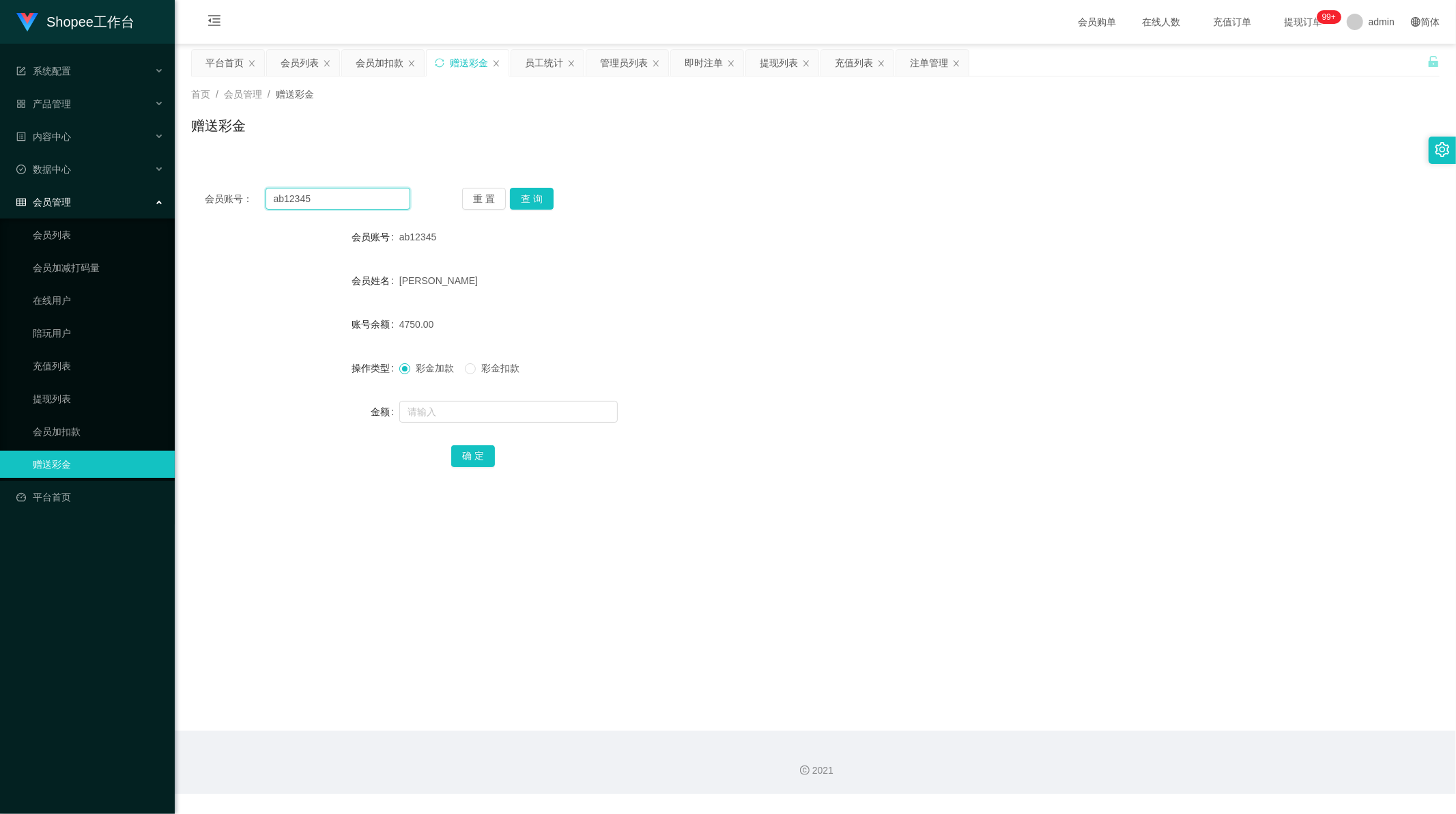
click at [344, 193] on input "ab12345" at bounding box center [339, 198] width 146 height 22
drag, startPoint x: 344, startPoint y: 193, endPoint x: 359, endPoint y: 193, distance: 15.0
click at [346, 193] on input "ab12345" at bounding box center [339, 198] width 146 height 22
paste input "Kerlyn063"
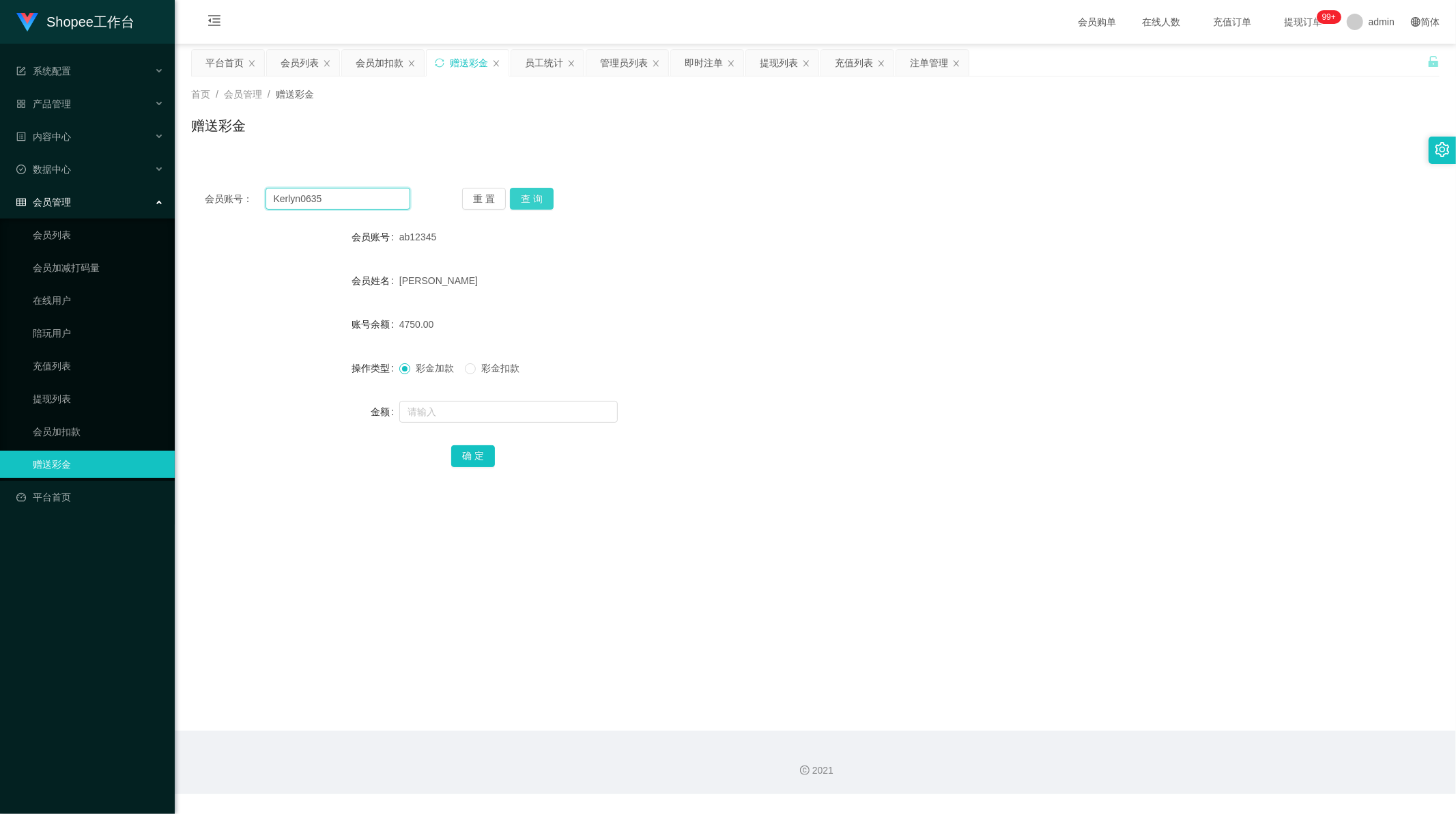
type input "Kerlyn0635"
click at [542, 192] on button "查 询" at bounding box center [531, 198] width 44 height 22
click at [451, 411] on input "text" at bounding box center [509, 412] width 218 height 22
type input "100"
click at [480, 460] on button "确 定" at bounding box center [473, 456] width 44 height 22
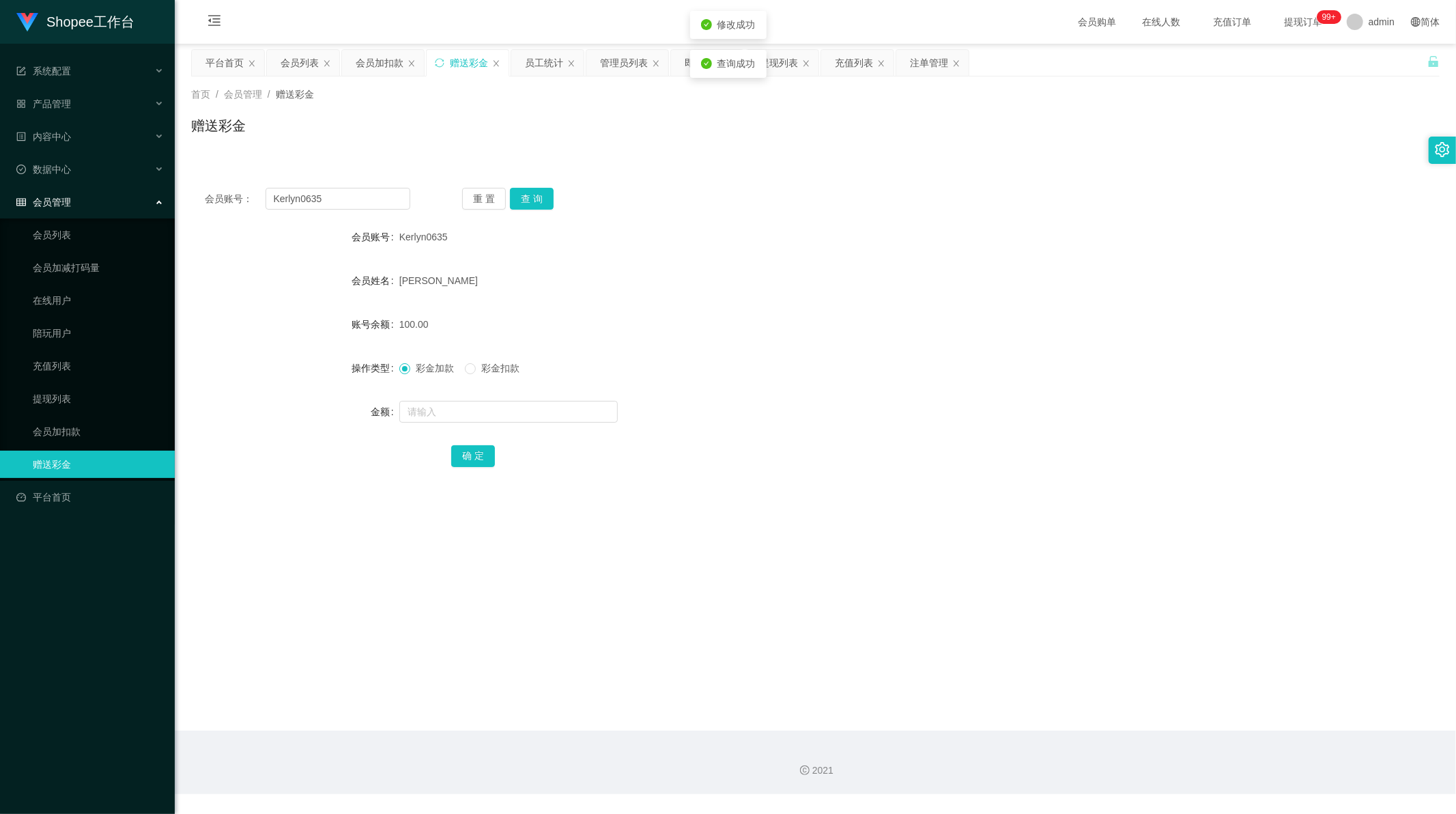
click at [632, 508] on main "关闭左侧 关闭右侧 关闭其它 刷新页面 平台首页 会员列表 会员加扣款 赠送彩金 员工统计 管理员列表 即时注单 提现列表 充值列表 注单管理 首页 / 会员…" at bounding box center [815, 387] width 1281 height 687
click at [343, 209] on input "Kerlyn0635" at bounding box center [339, 198] width 146 height 22
paste input "91836738"
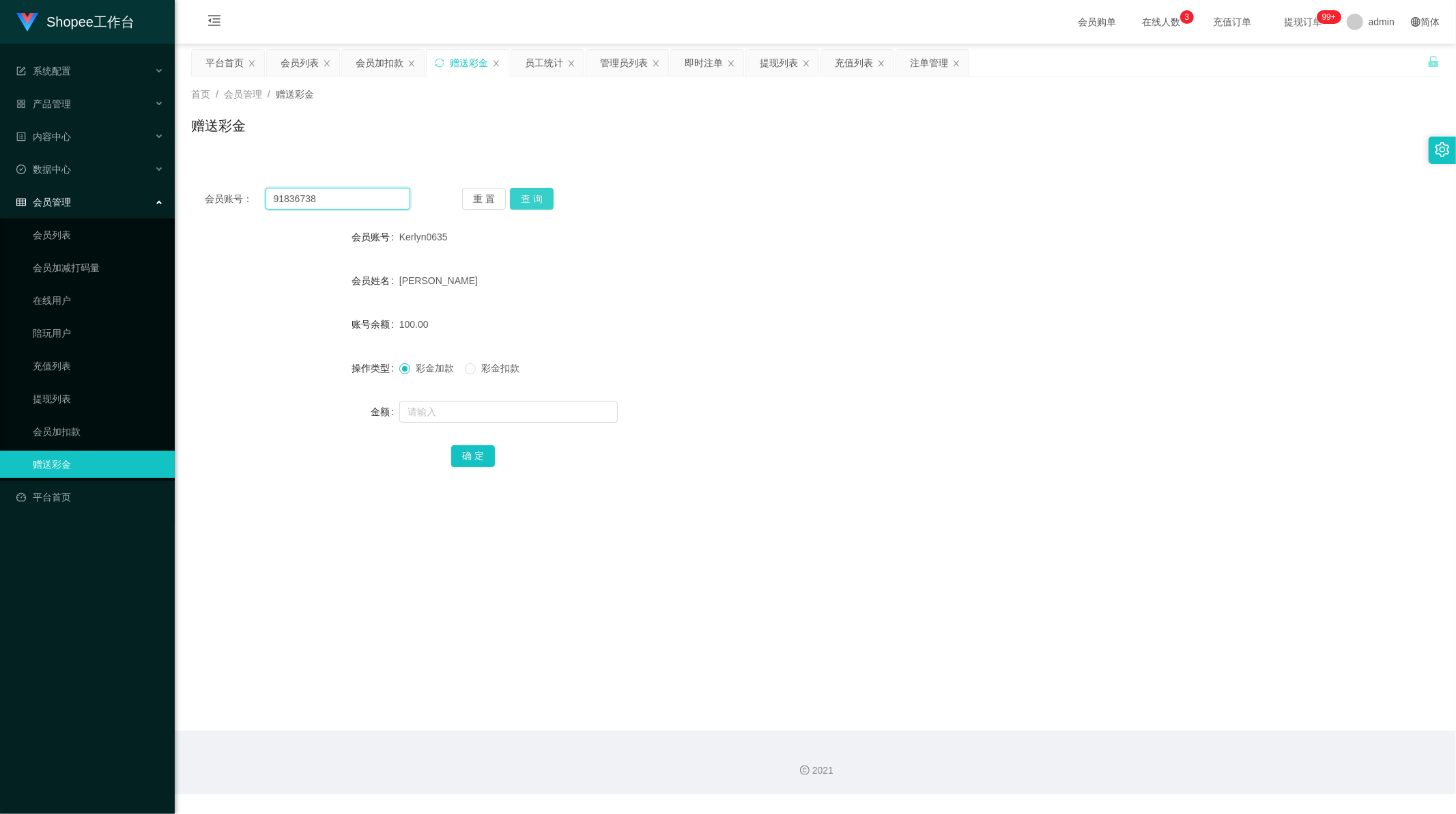
type input "91836738"
drag, startPoint x: 527, startPoint y: 193, endPoint x: 513, endPoint y: 302, distance: 109.9
click at [528, 193] on button "查 询" at bounding box center [531, 198] width 44 height 22
click at [462, 412] on input "text" at bounding box center [509, 412] width 218 height 22
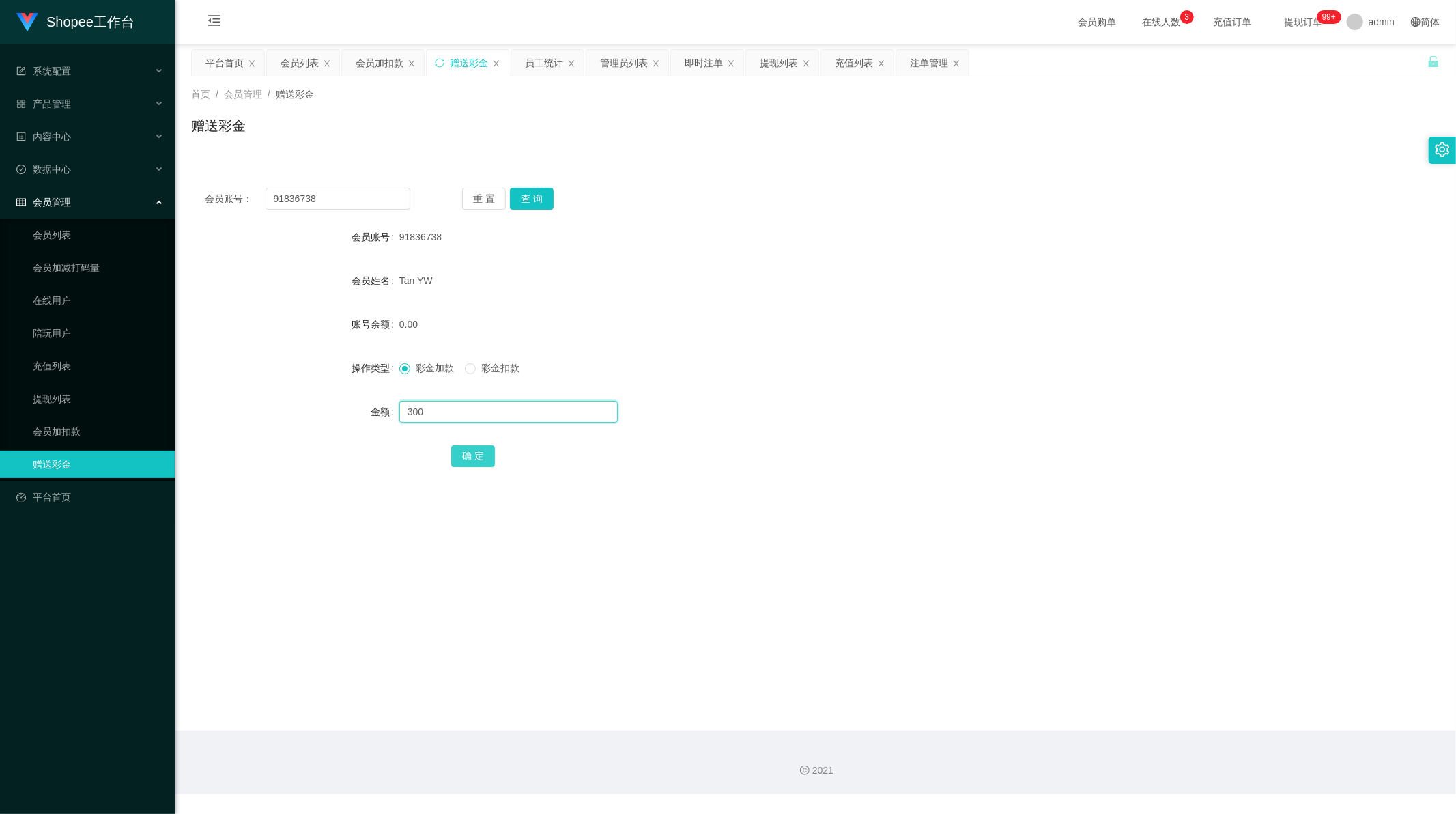
type input "300"
click at [472, 462] on button "确 定" at bounding box center [473, 456] width 44 height 22
click at [726, 452] on div "确 定" at bounding box center [815, 455] width 728 height 27
click at [854, 65] on div "充值列表" at bounding box center [854, 63] width 38 height 26
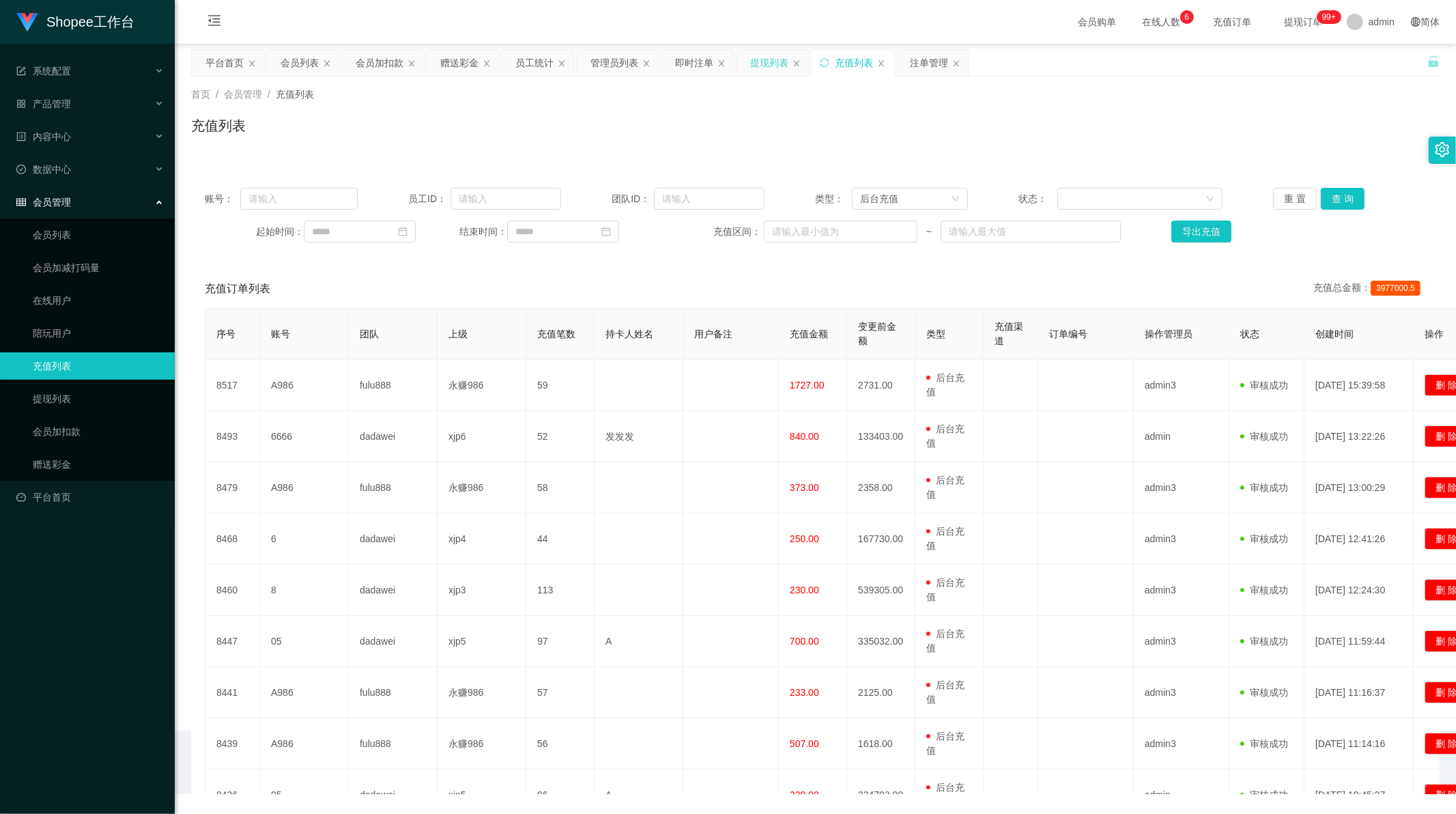
click at [755, 69] on div "提现列表" at bounding box center [769, 63] width 38 height 26
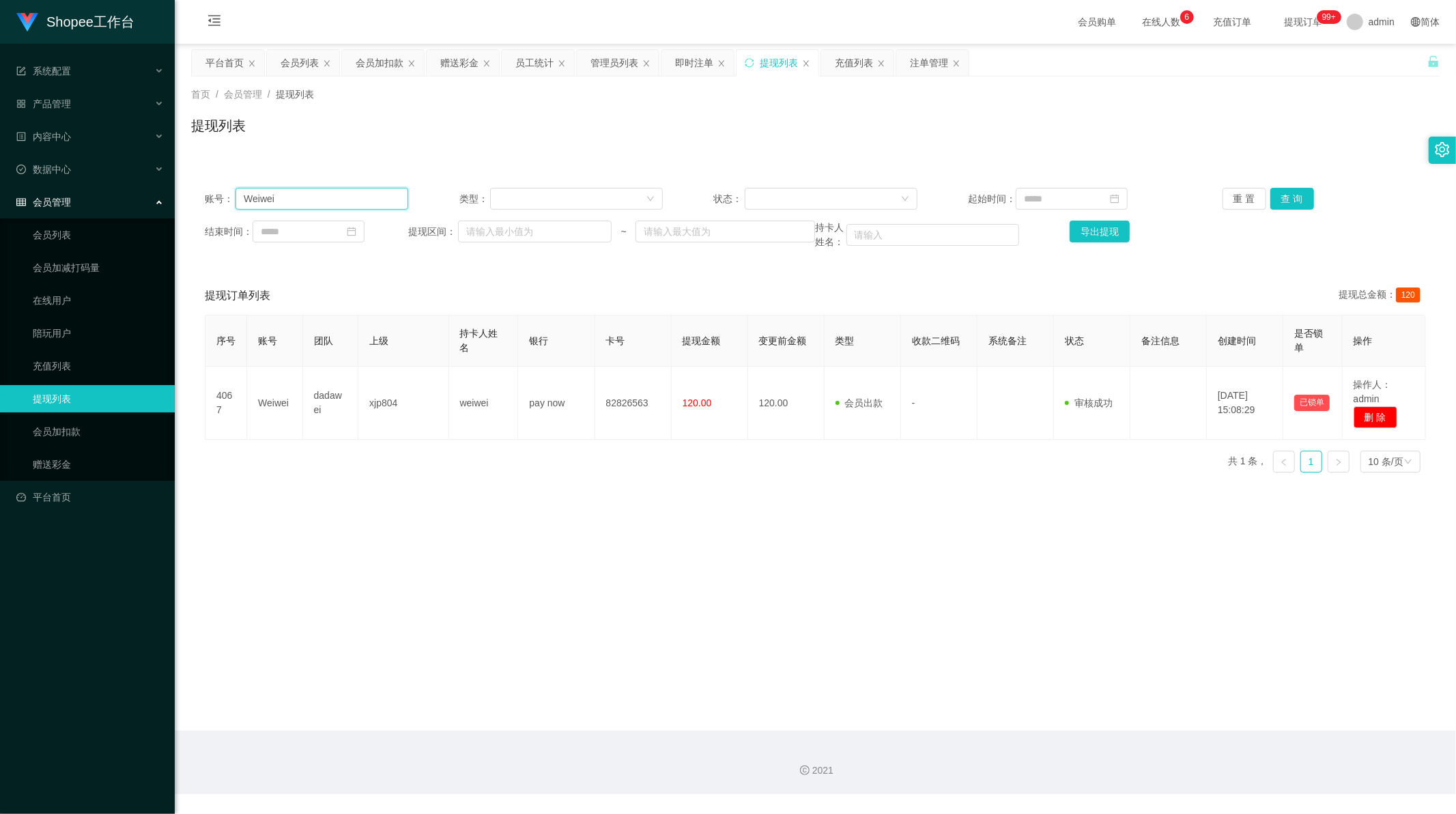
click at [308, 206] on input "Weiwei" at bounding box center [322, 198] width 173 height 22
paste input "ht123"
type input "ht123"
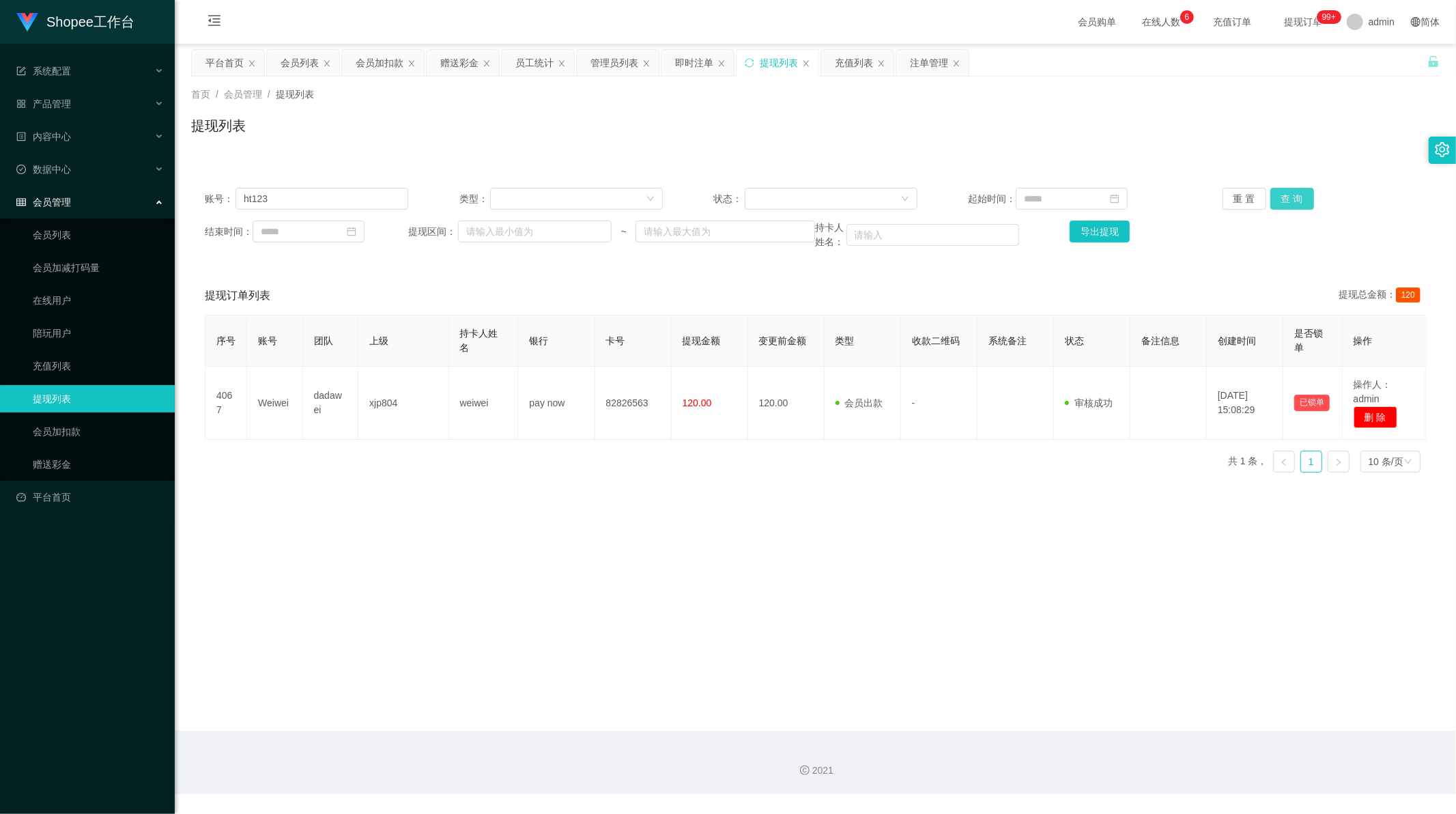
click at [1275, 192] on button "查 询" at bounding box center [1292, 198] width 44 height 22
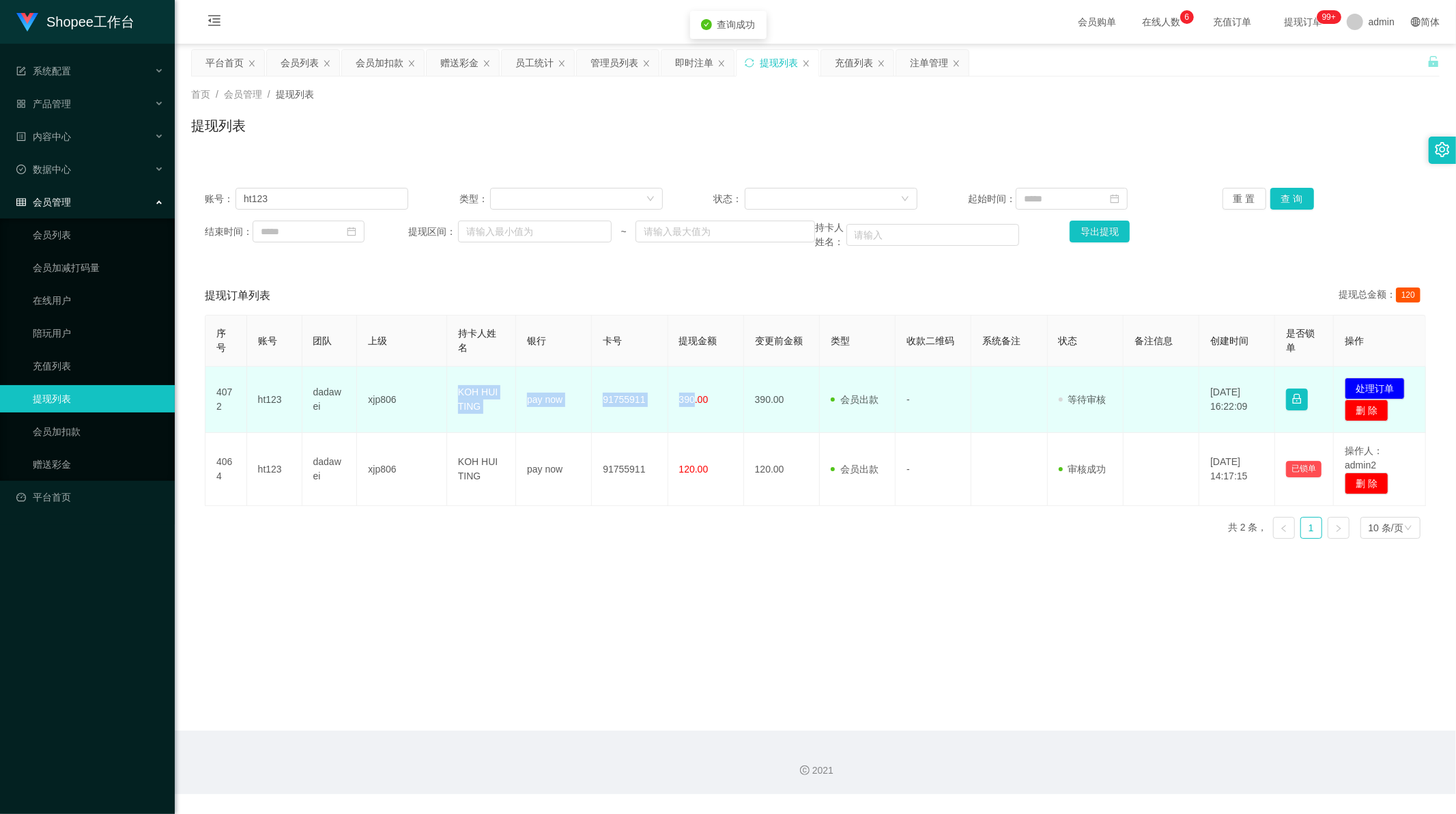
drag, startPoint x: 450, startPoint y: 392, endPoint x: 690, endPoint y: 401, distance: 240.2
click at [690, 401] on tr "4072 ht123 dadawei xjp806 [PERSON_NAME] TING pay now 91755911 390.00 390.00 会员出…" at bounding box center [815, 400] width 1220 height 66
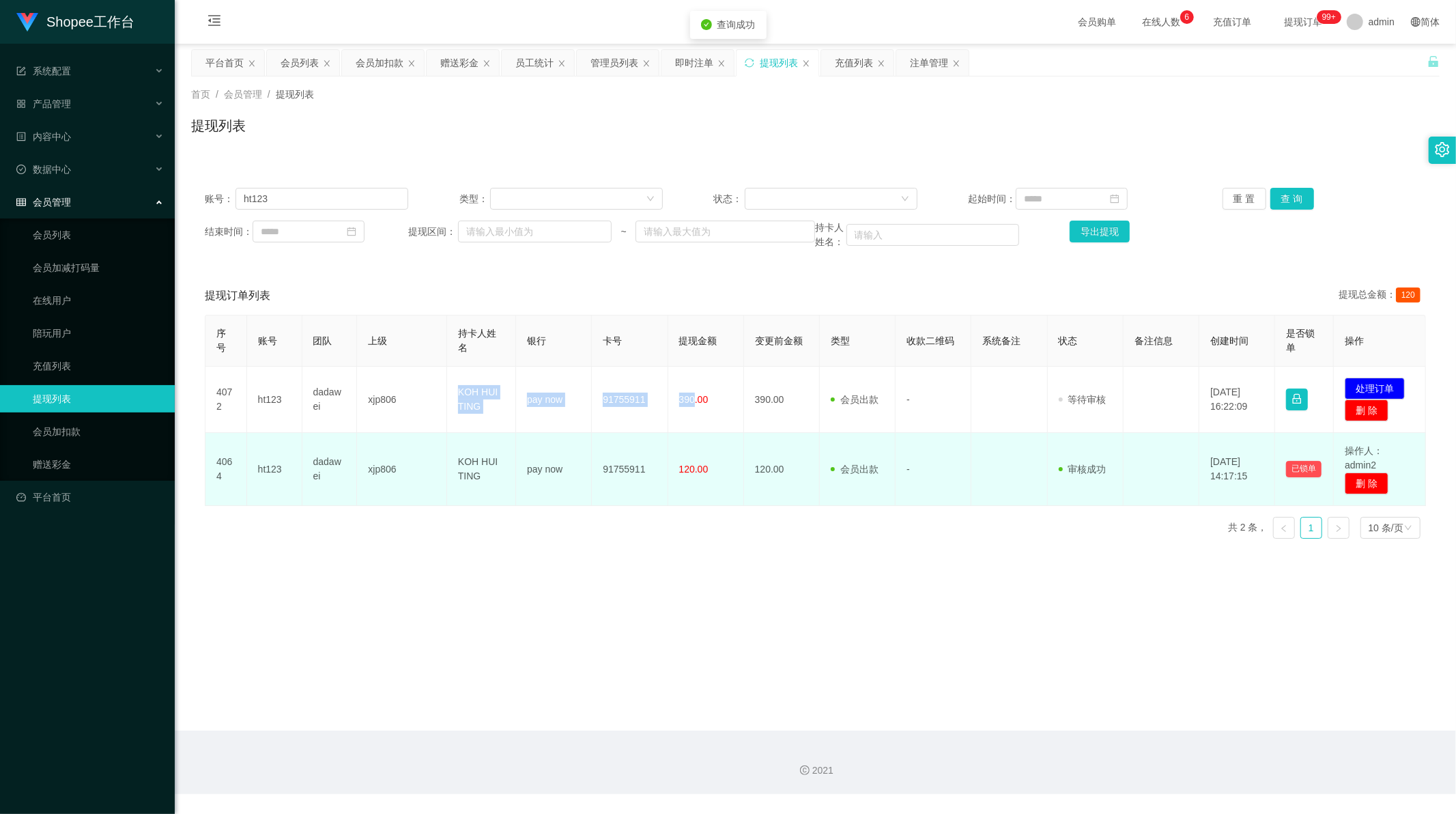
copy tr "KOH HUI TING pay now 91755911 390"
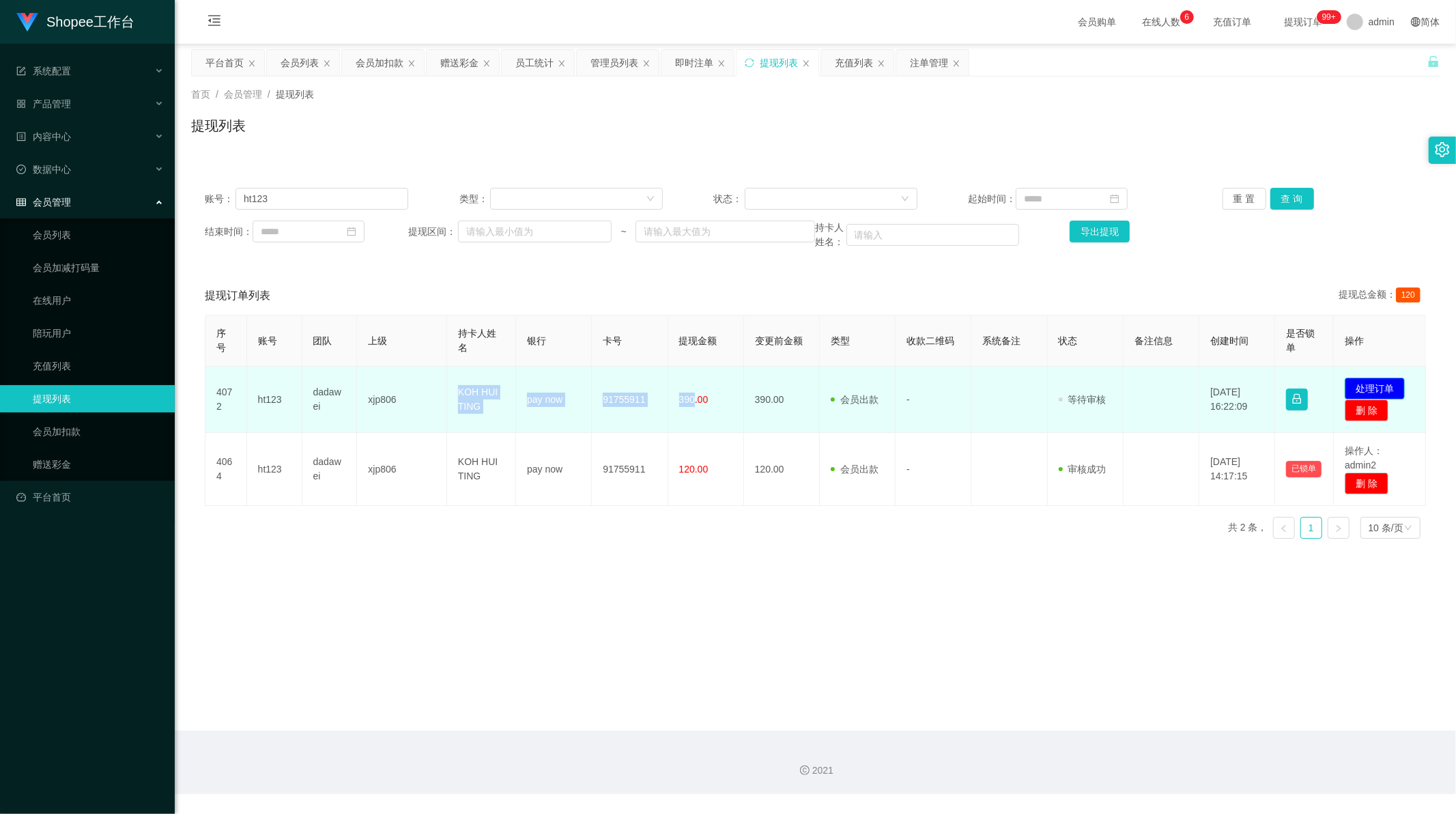
click at [1392, 384] on button "处理订单" at bounding box center [1375, 389] width 60 height 22
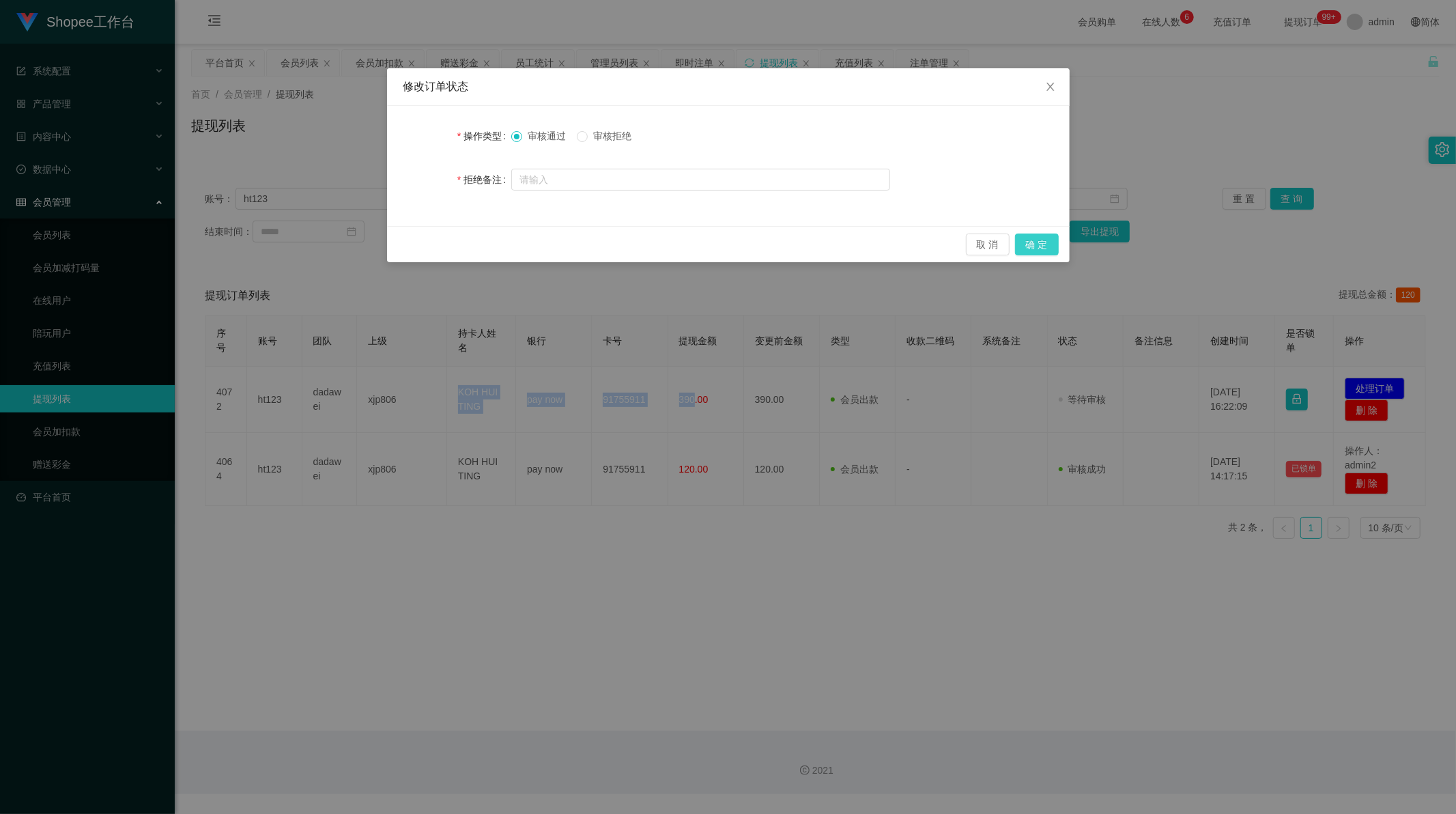
click at [1047, 238] on button "确 定" at bounding box center [1036, 245] width 44 height 22
